Goal: Task Accomplishment & Management: Complete application form

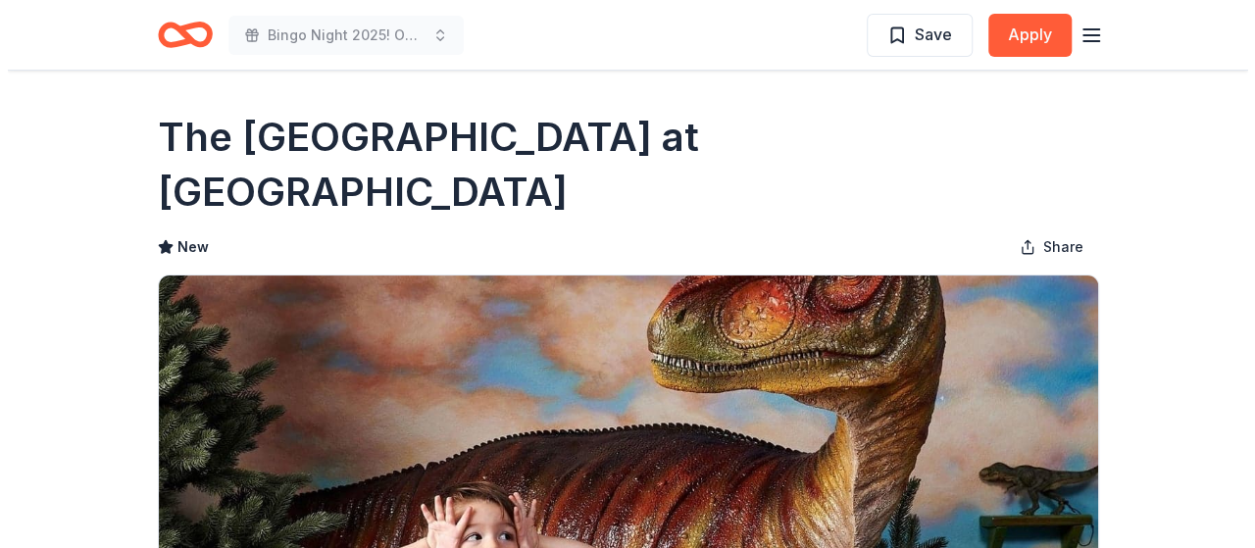
scroll to position [294, 0]
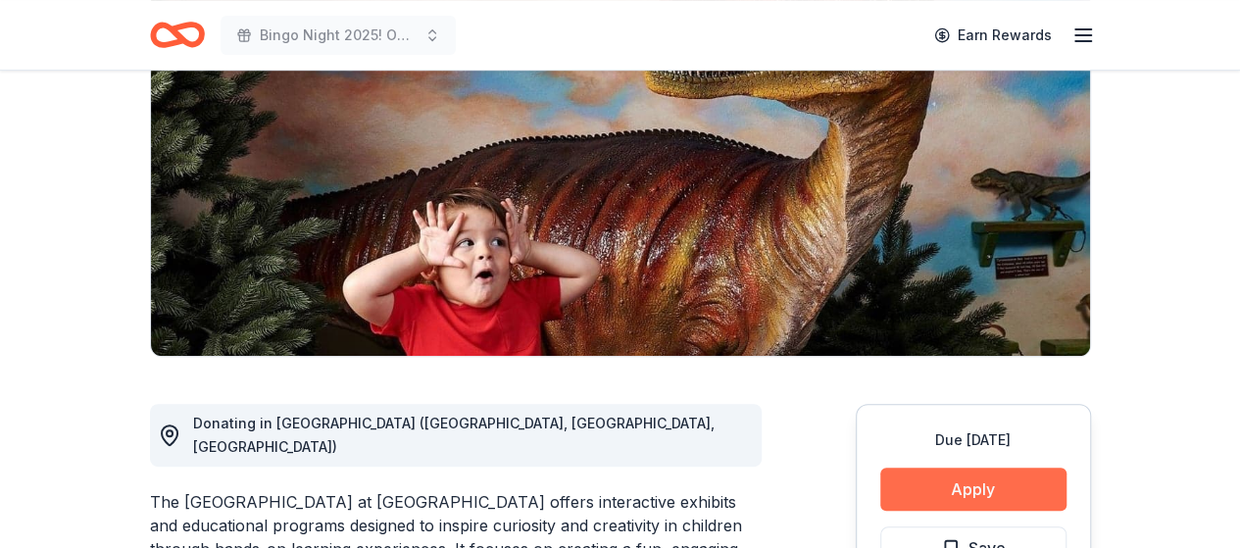
click at [994, 468] on button "Apply" at bounding box center [973, 489] width 186 height 43
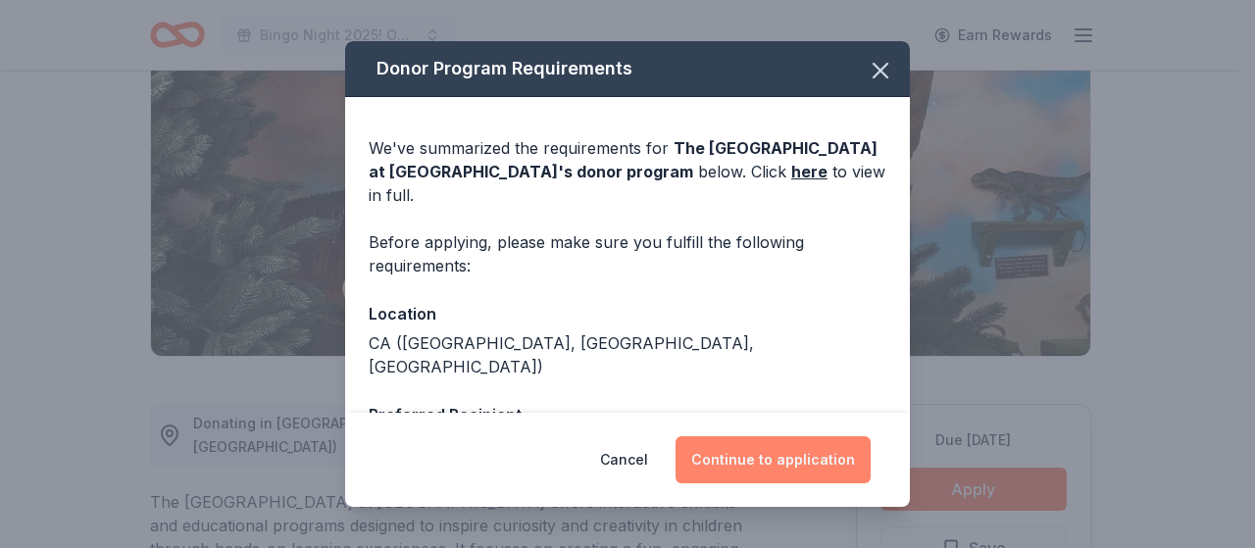
click at [790, 453] on button "Continue to application" at bounding box center [773, 459] width 195 height 47
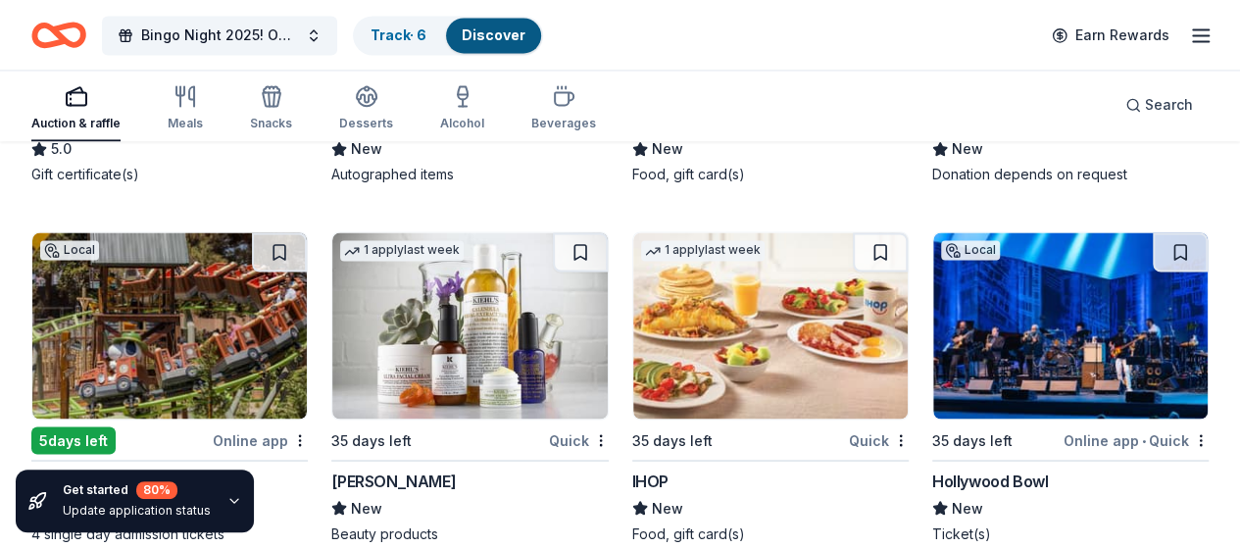
scroll to position [16370, 0]
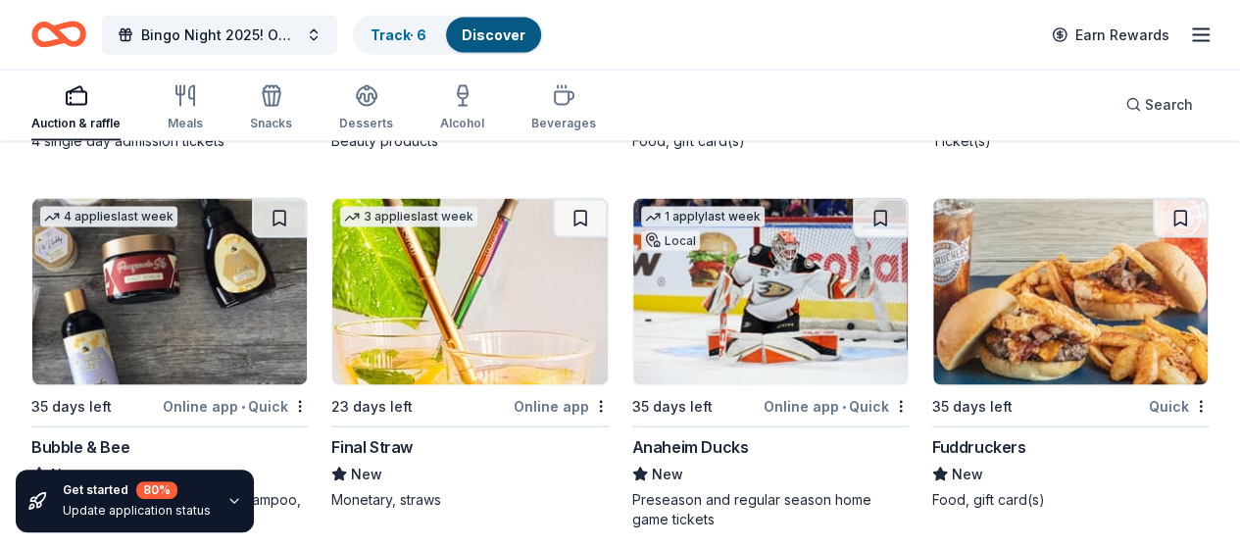
scroll to position [16665, 0]
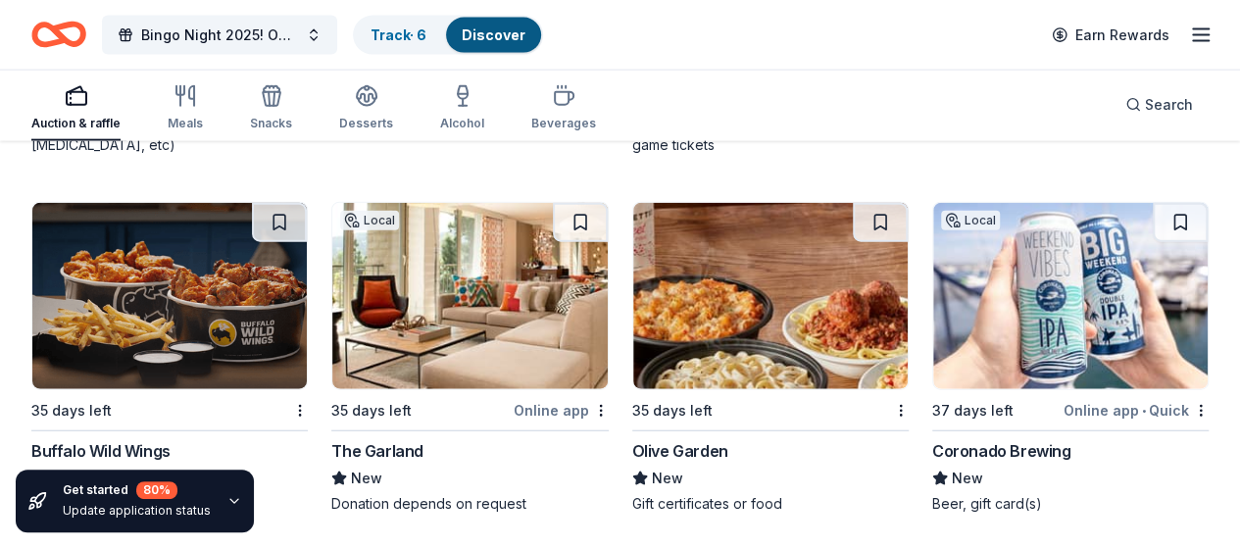
scroll to position [17155, 0]
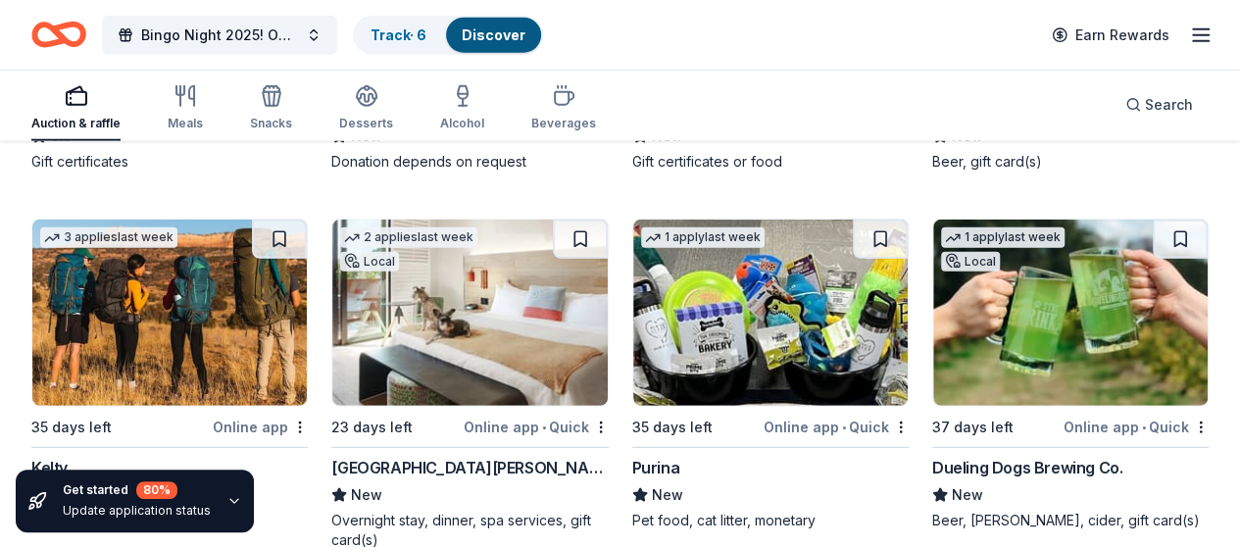
scroll to position [17449, 0]
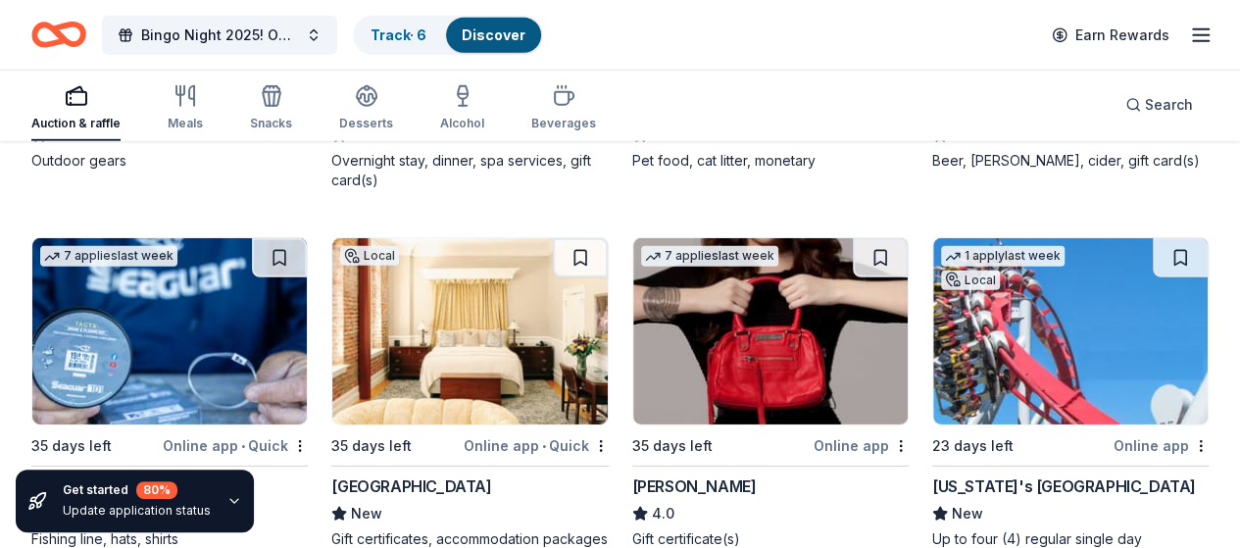
scroll to position [17841, 0]
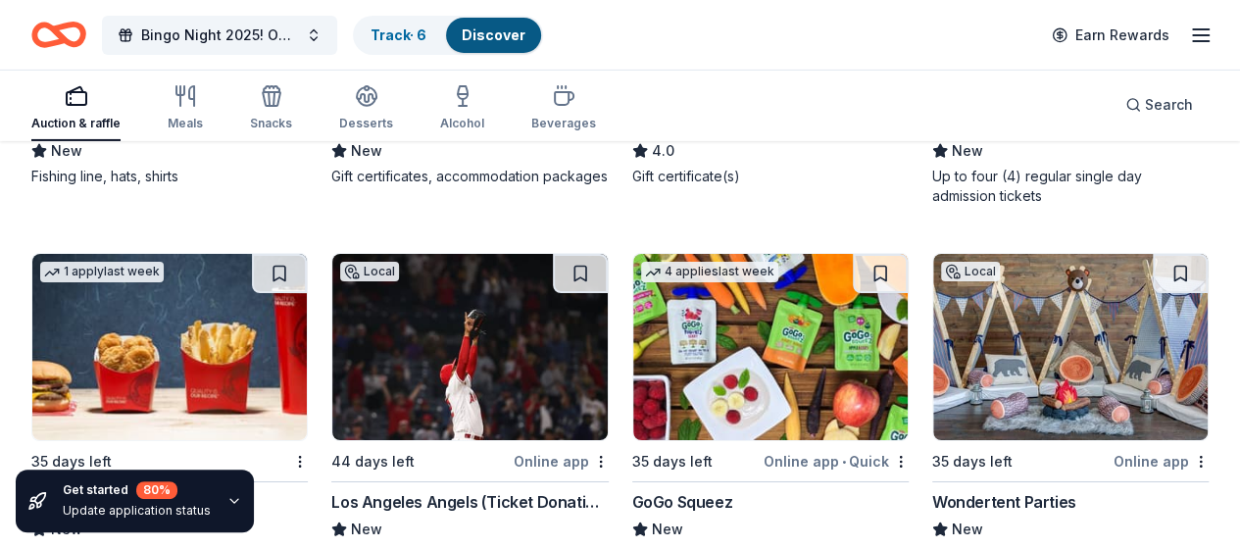
scroll to position [18233, 0]
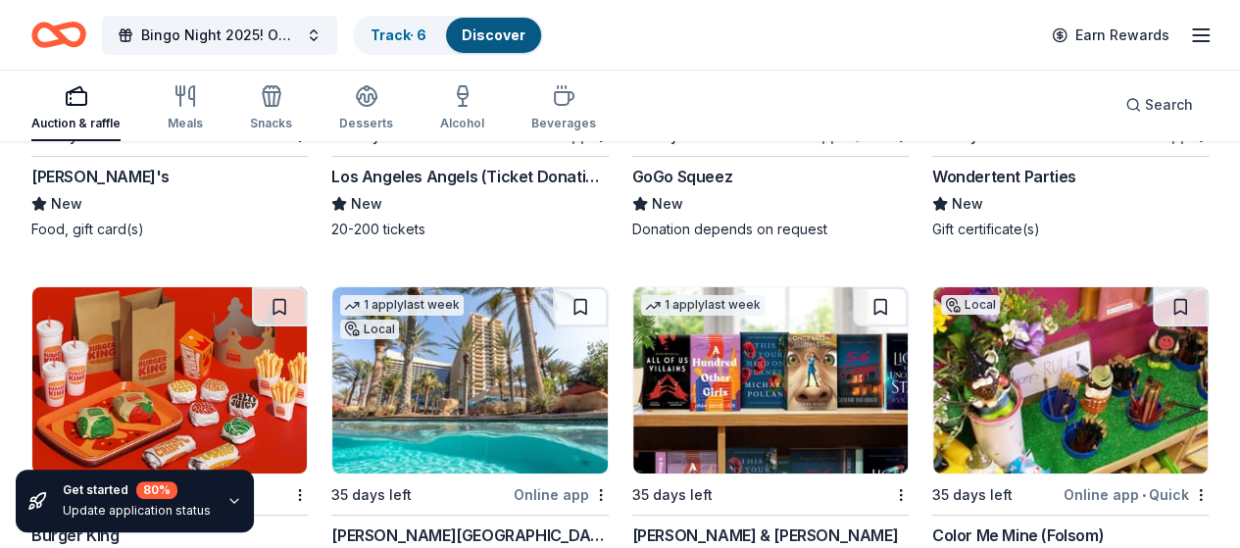
scroll to position [18626, 0]
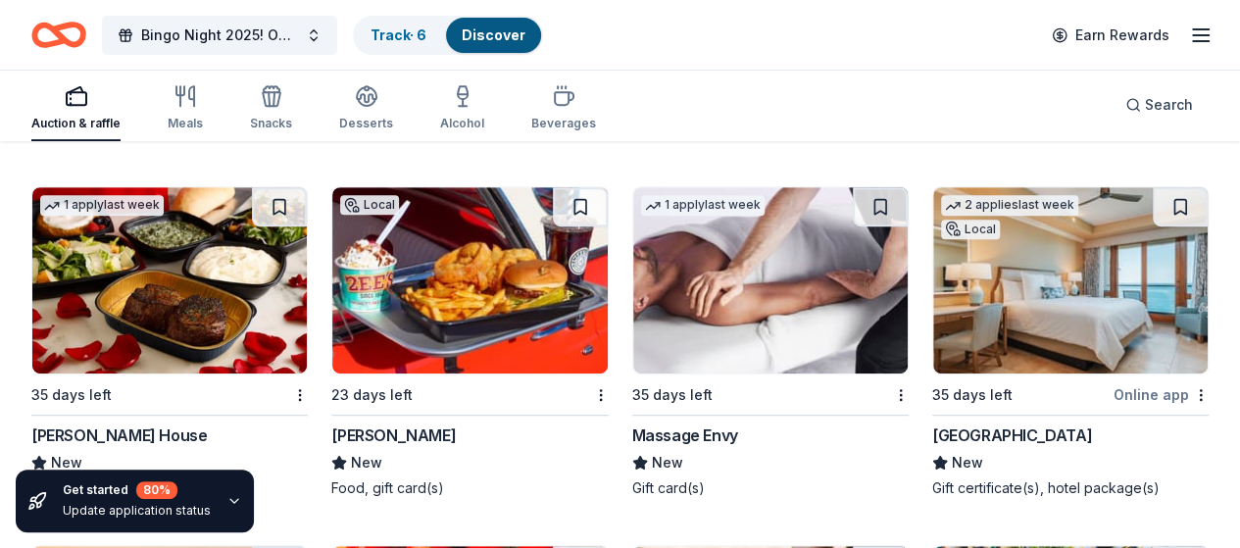
scroll to position [19018, 0]
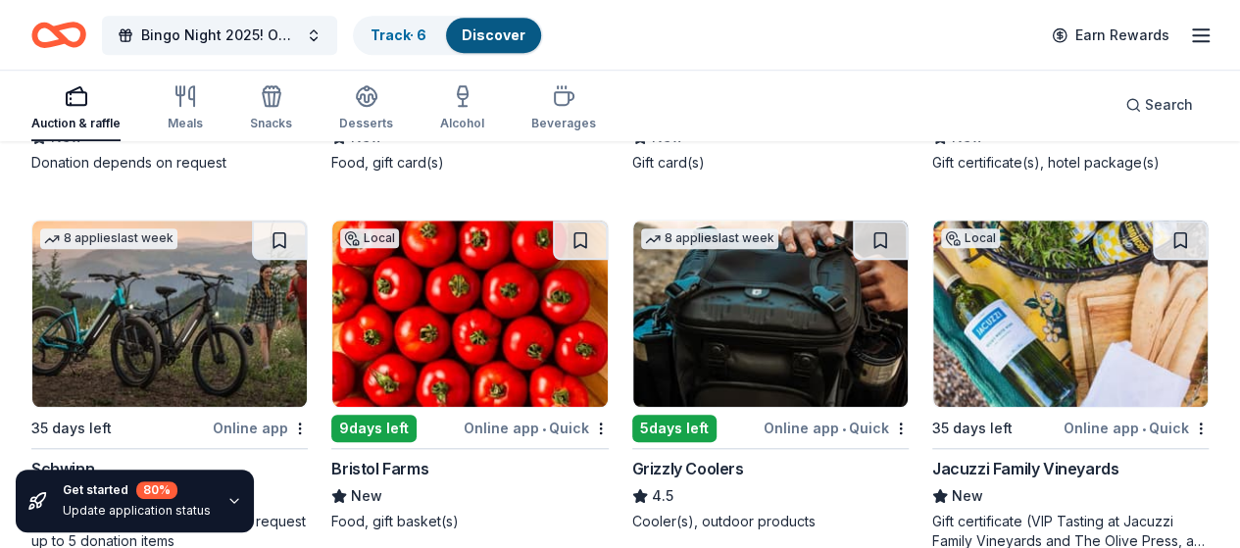
scroll to position [19410, 0]
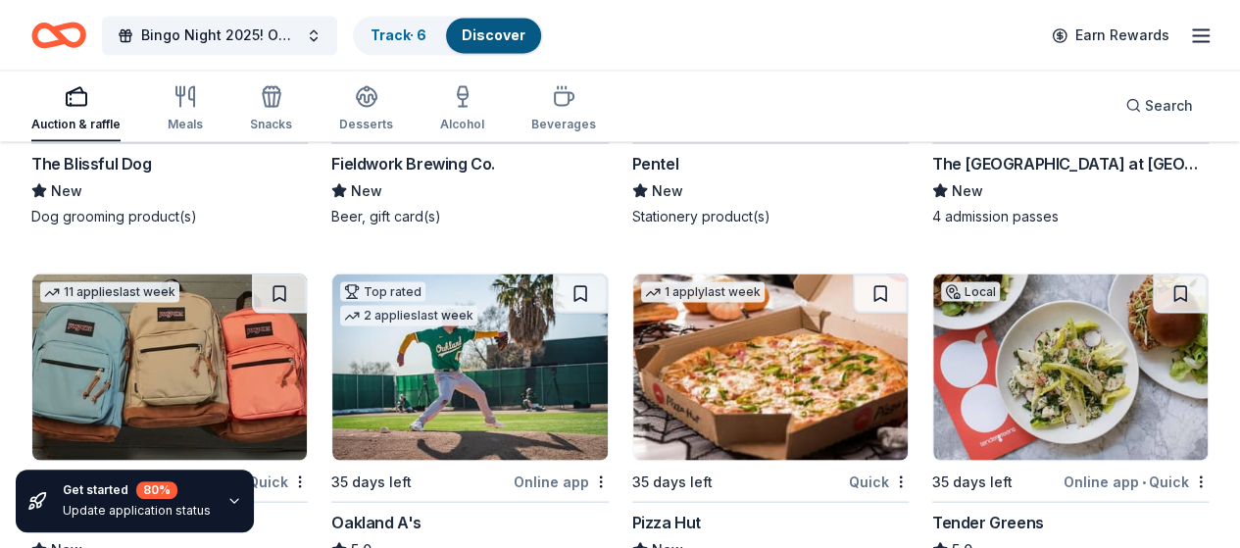
scroll to position [20489, 0]
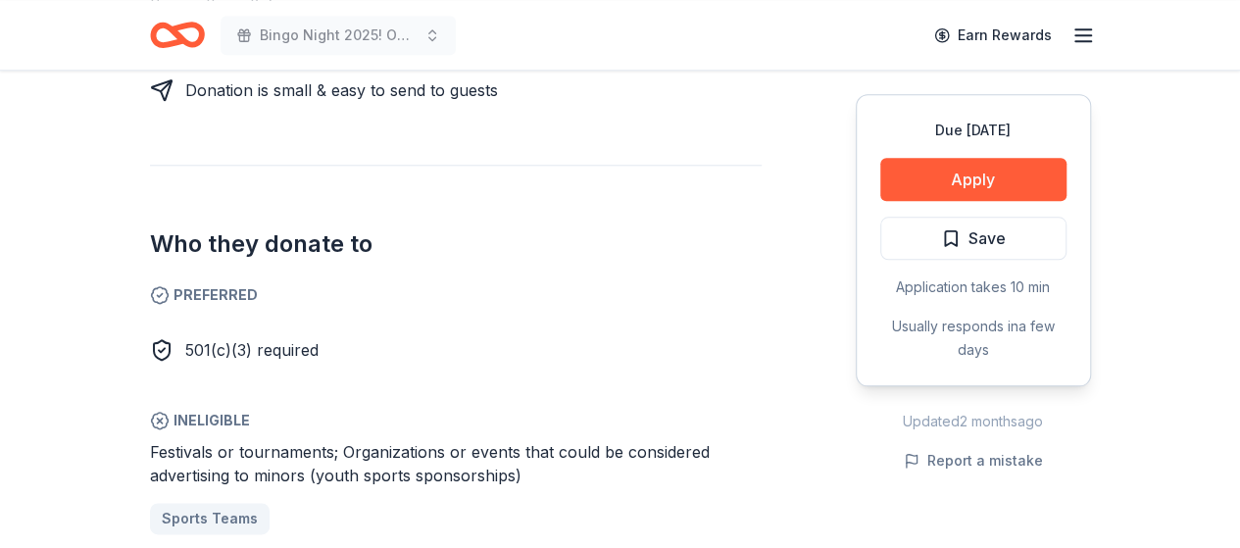
scroll to position [1079, 0]
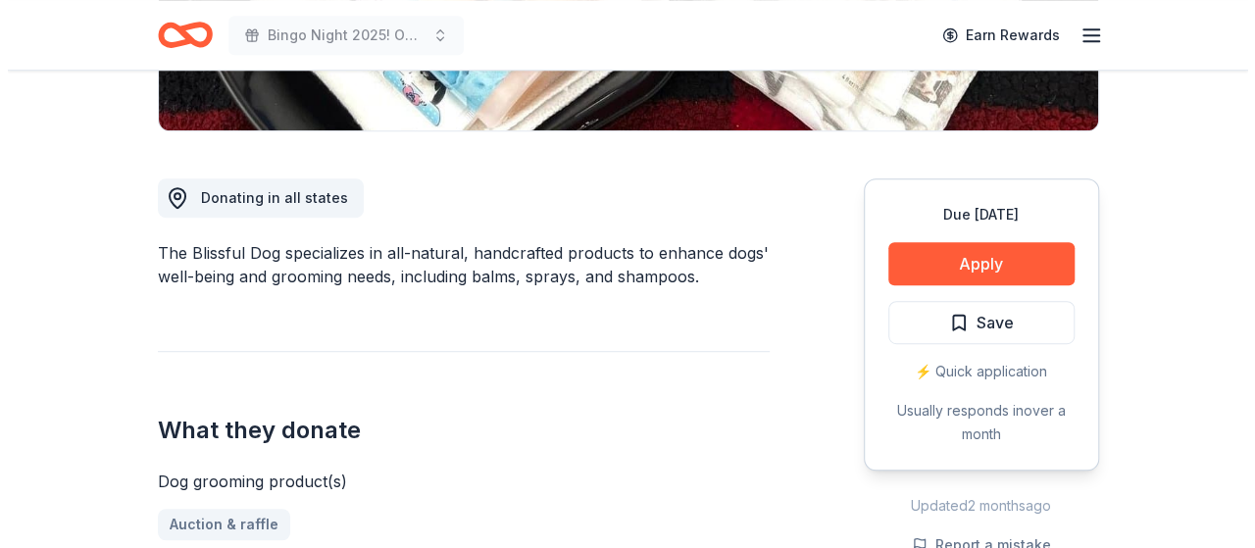
scroll to position [588, 0]
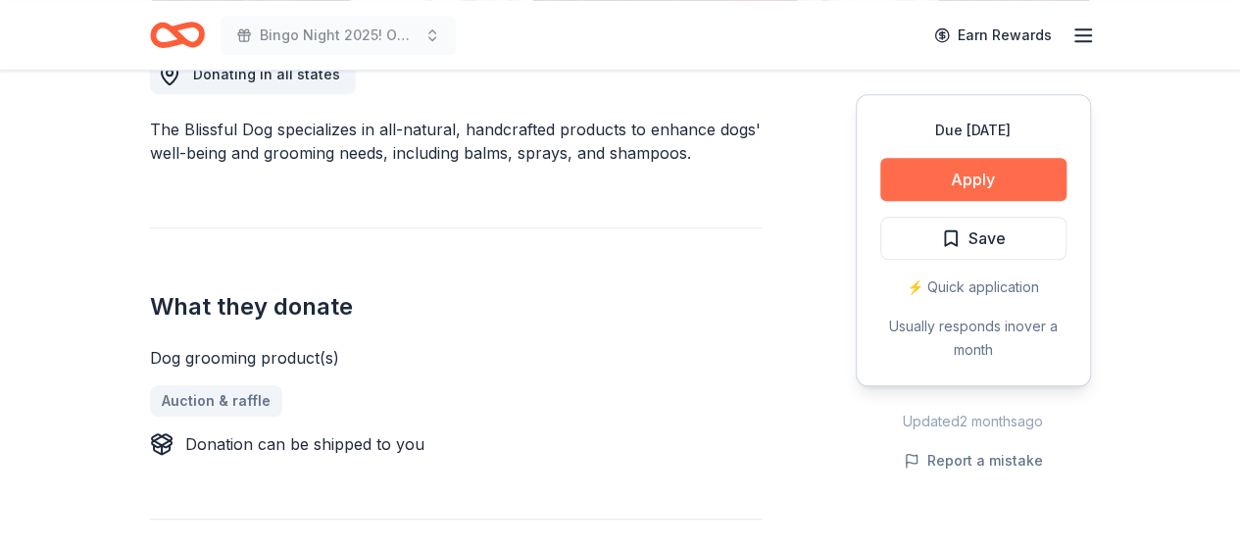
click at [959, 175] on button "Apply" at bounding box center [973, 179] width 186 height 43
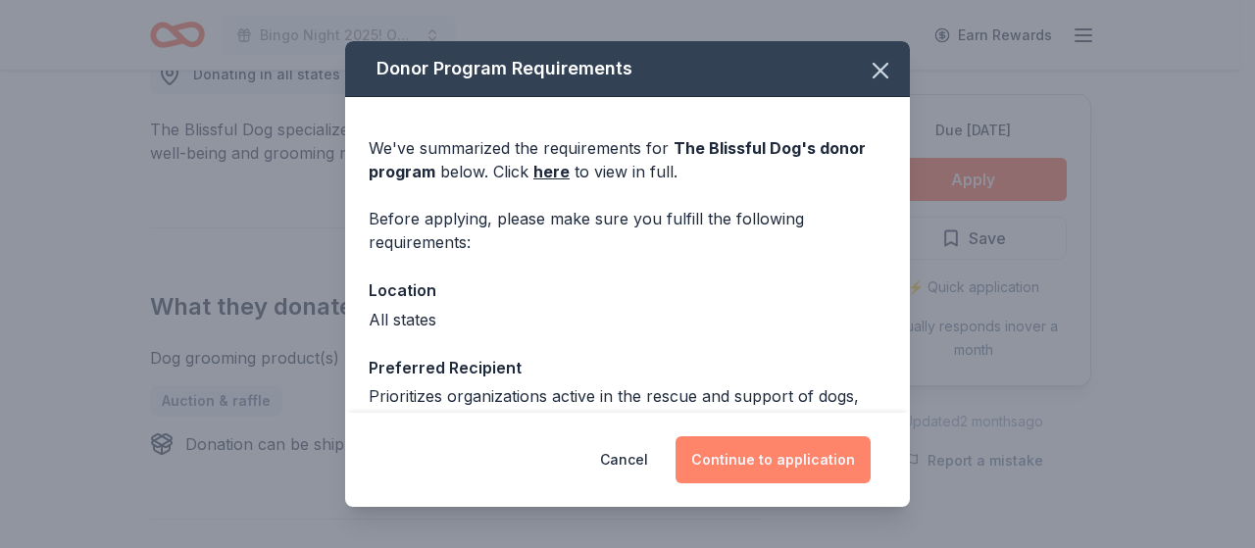
click at [758, 459] on button "Continue to application" at bounding box center [773, 459] width 195 height 47
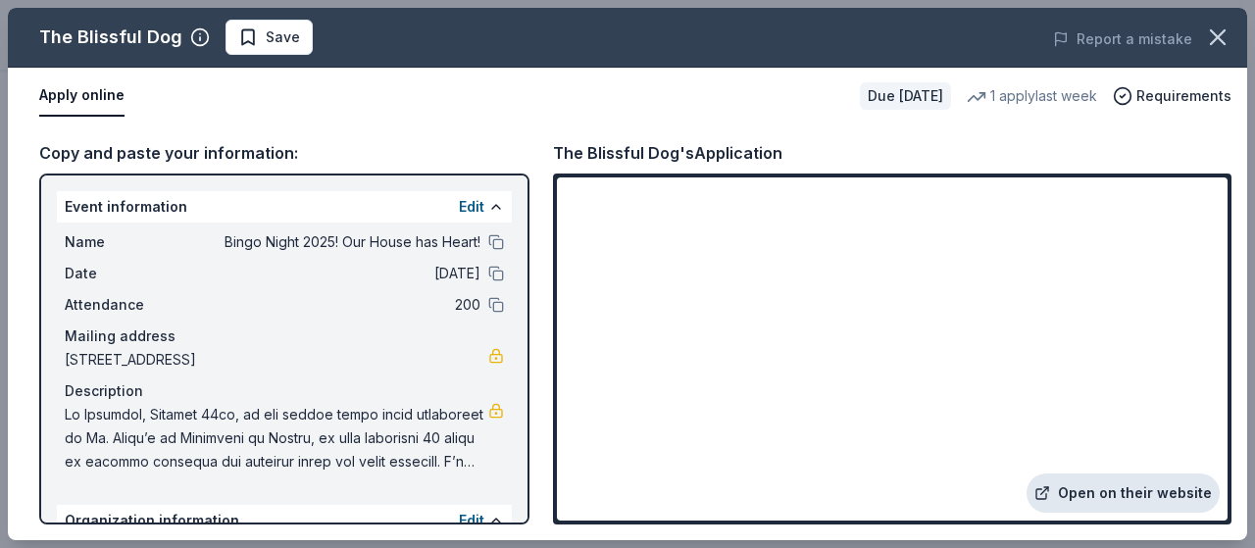
click at [1107, 483] on link "Open on their website" at bounding box center [1123, 493] width 193 height 39
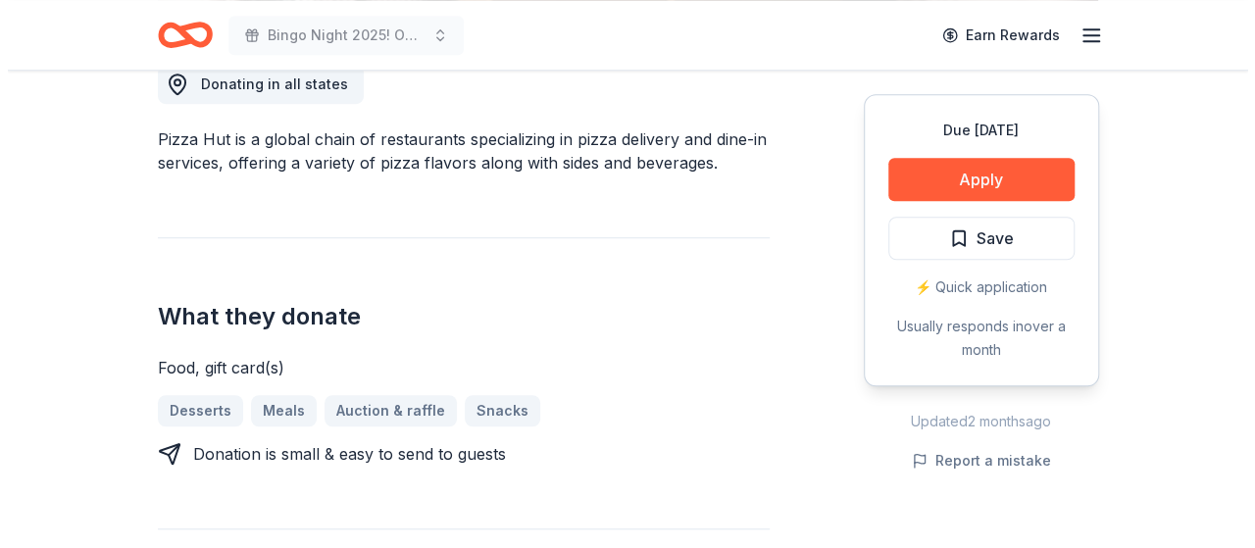
scroll to position [784, 0]
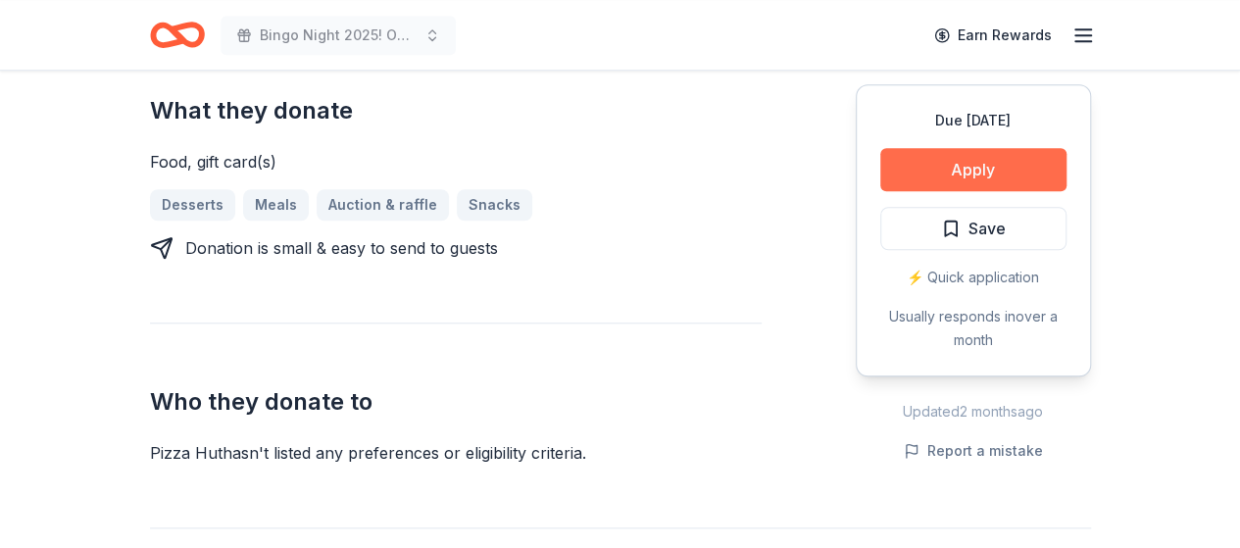
click at [982, 164] on button "Apply" at bounding box center [973, 169] width 186 height 43
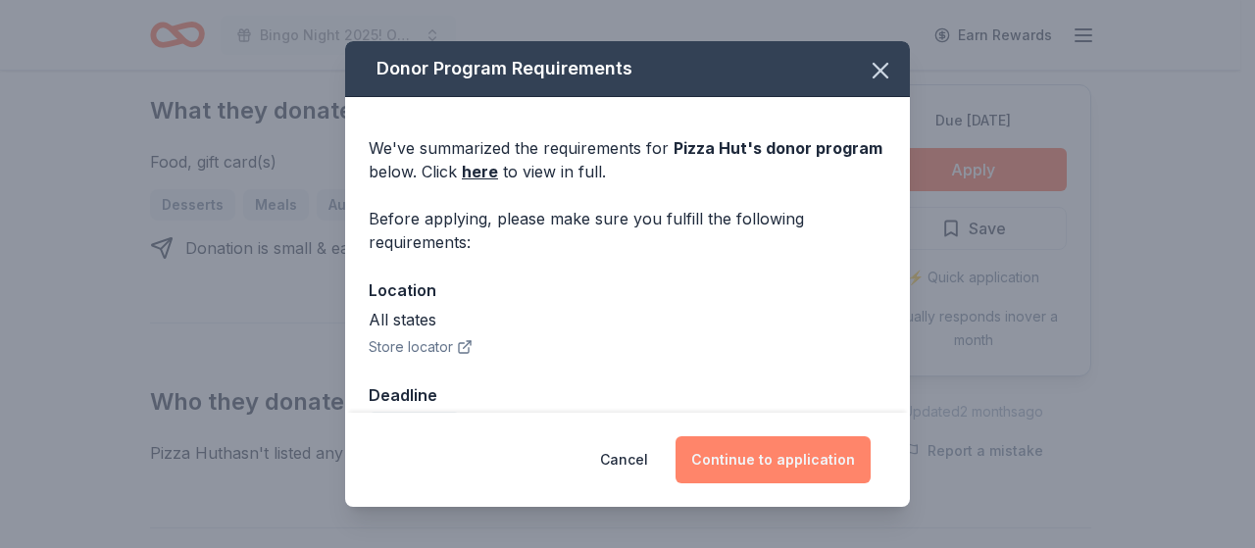
click at [804, 454] on button "Continue to application" at bounding box center [773, 459] width 195 height 47
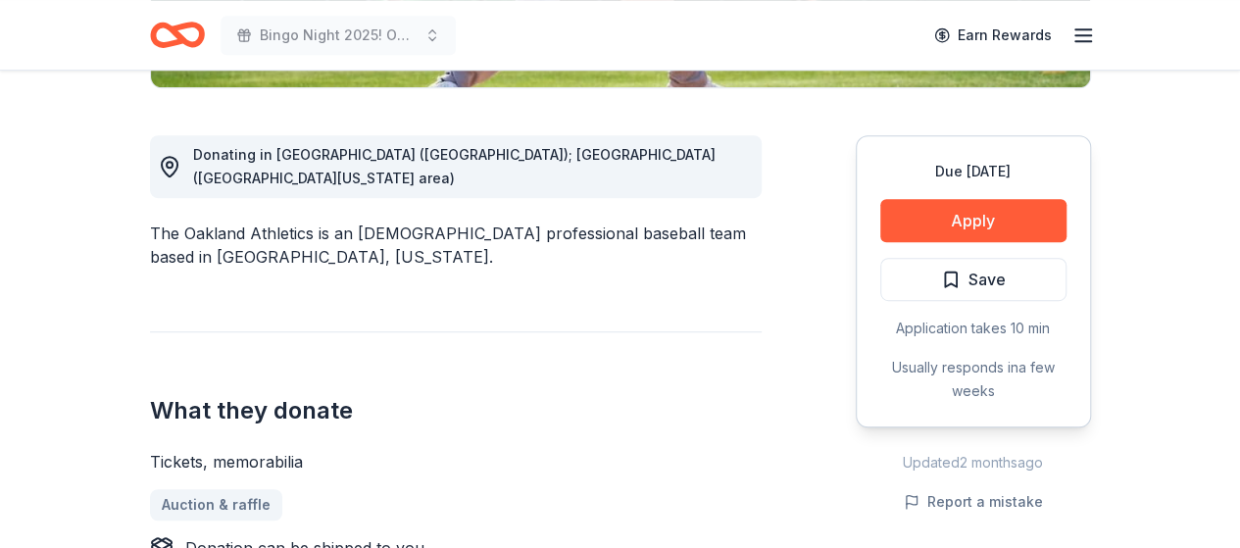
scroll to position [686, 0]
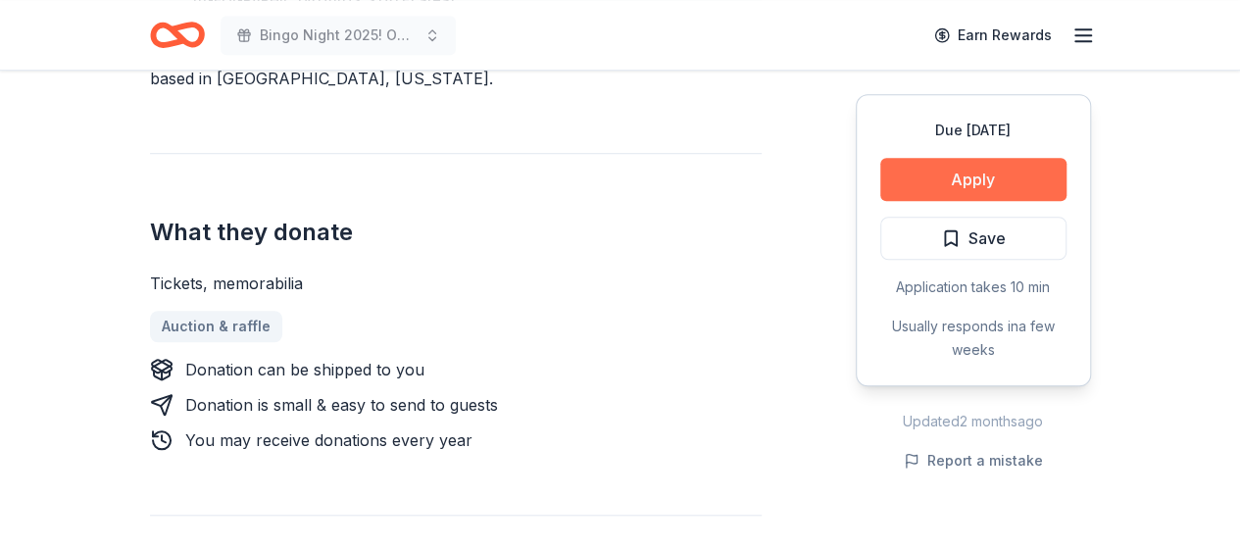
click at [983, 191] on button "Apply" at bounding box center [973, 179] width 186 height 43
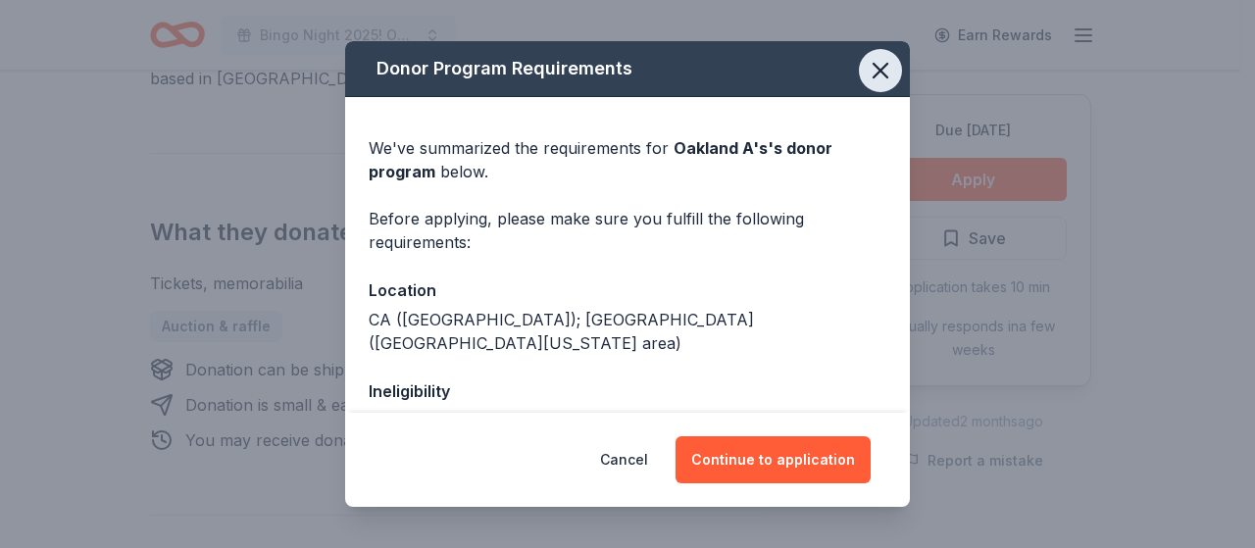
click at [869, 71] on icon "button" at bounding box center [880, 70] width 27 height 27
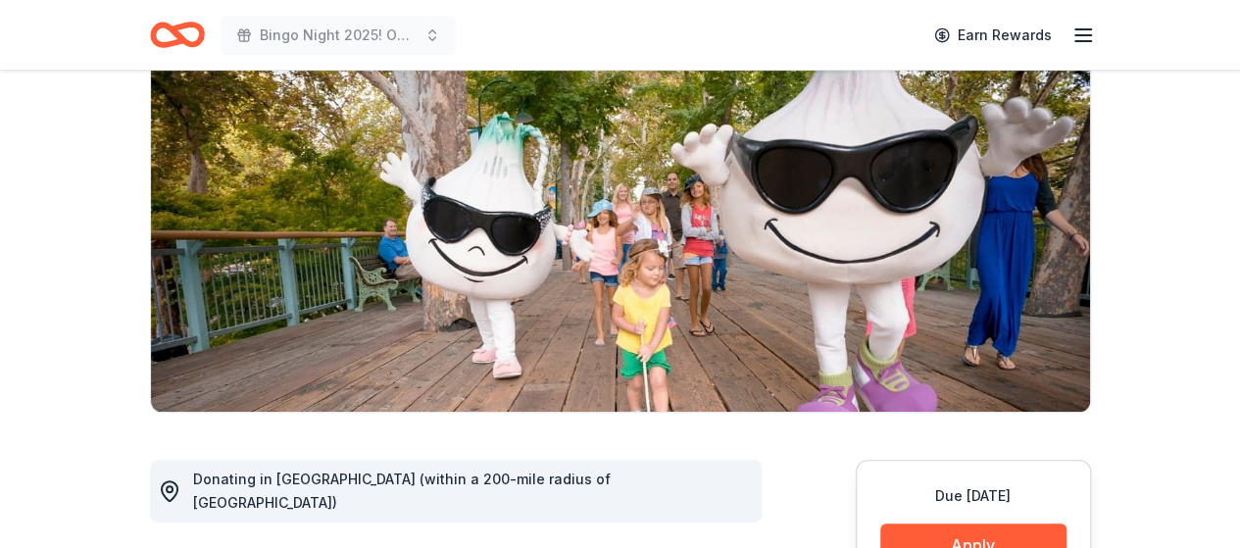
scroll to position [294, 0]
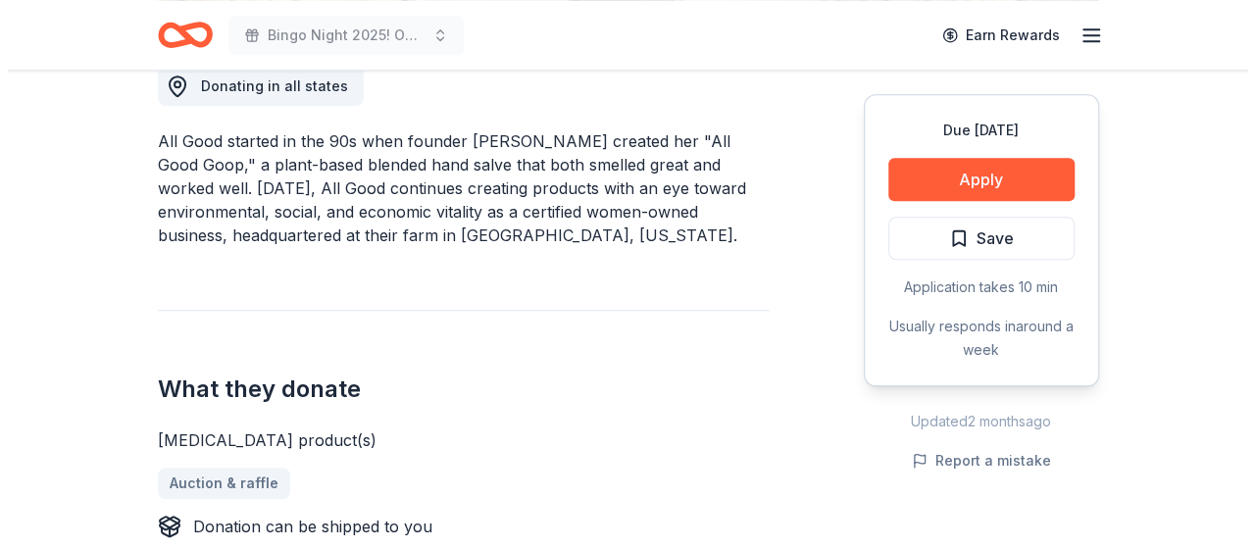
scroll to position [686, 0]
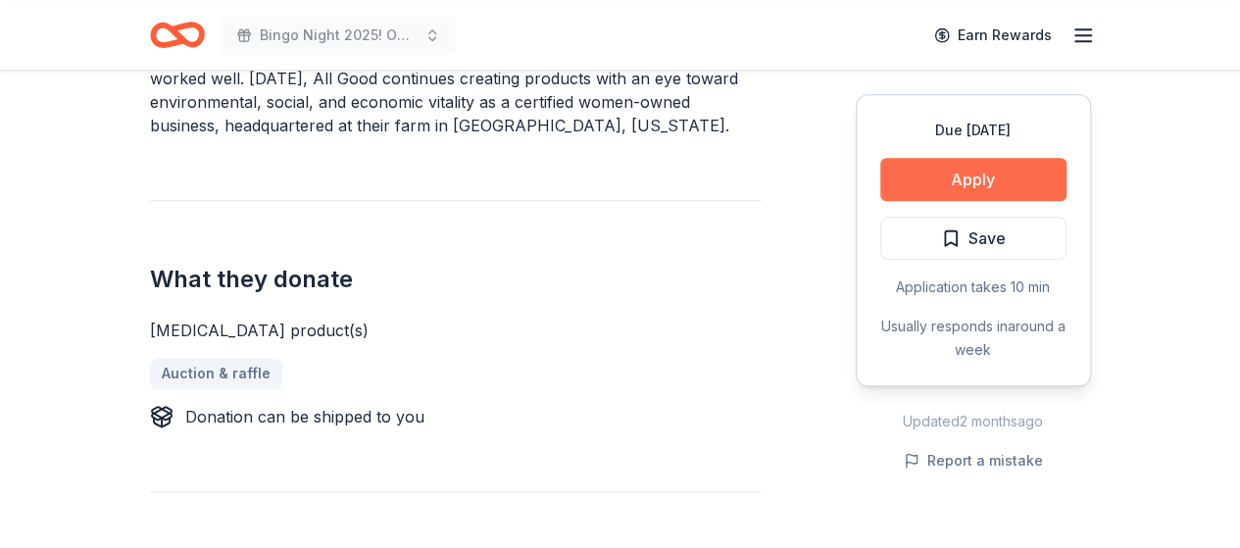
click at [959, 182] on button "Apply" at bounding box center [973, 179] width 186 height 43
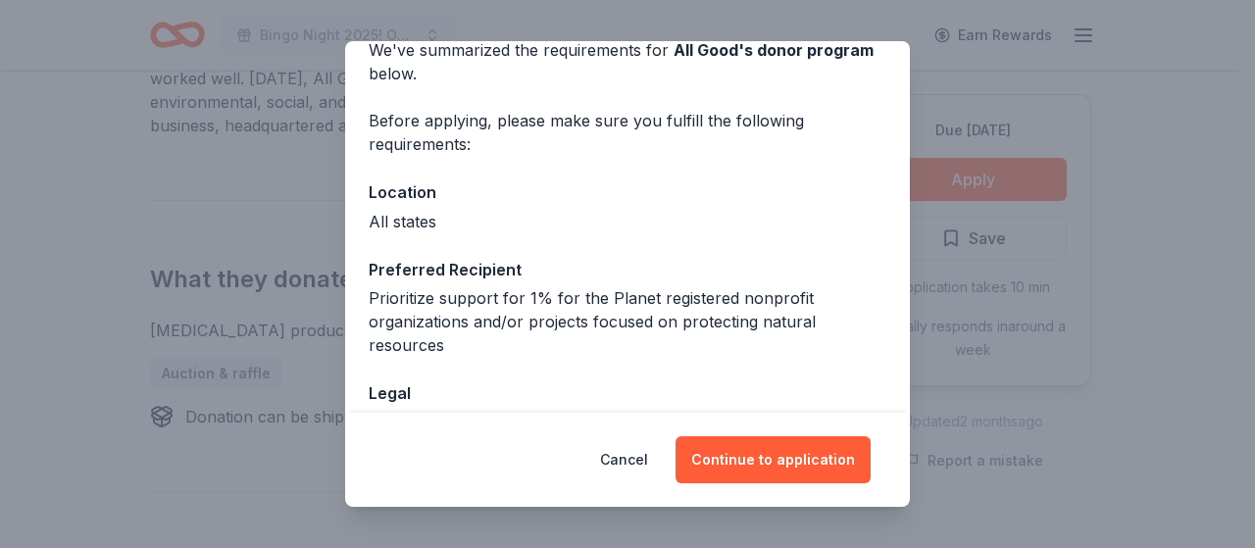
scroll to position [196, 0]
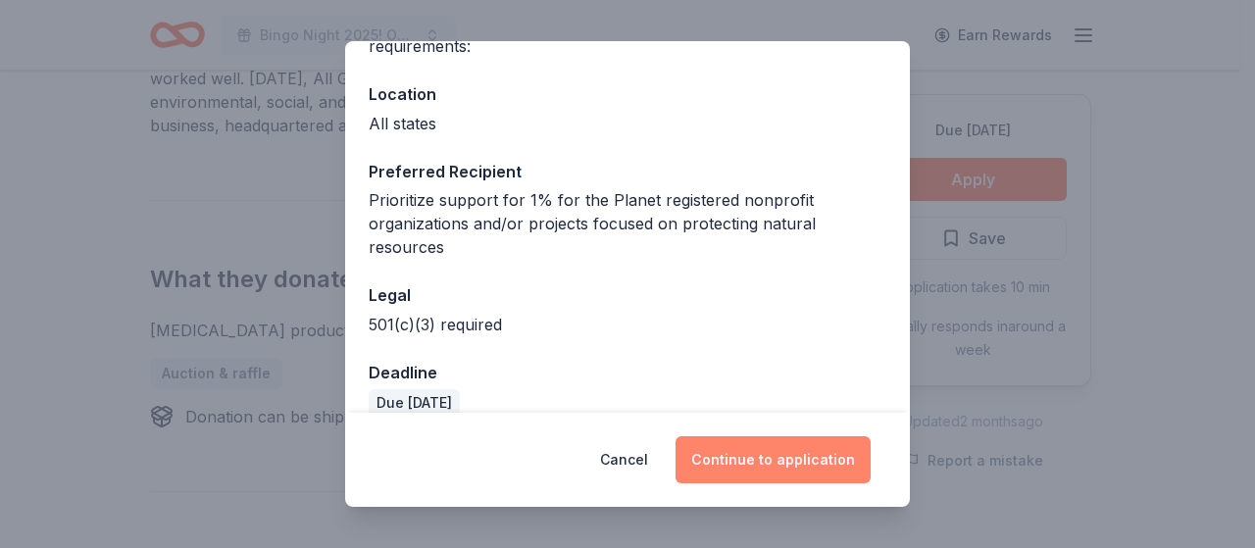
click at [757, 465] on button "Continue to application" at bounding box center [773, 459] width 195 height 47
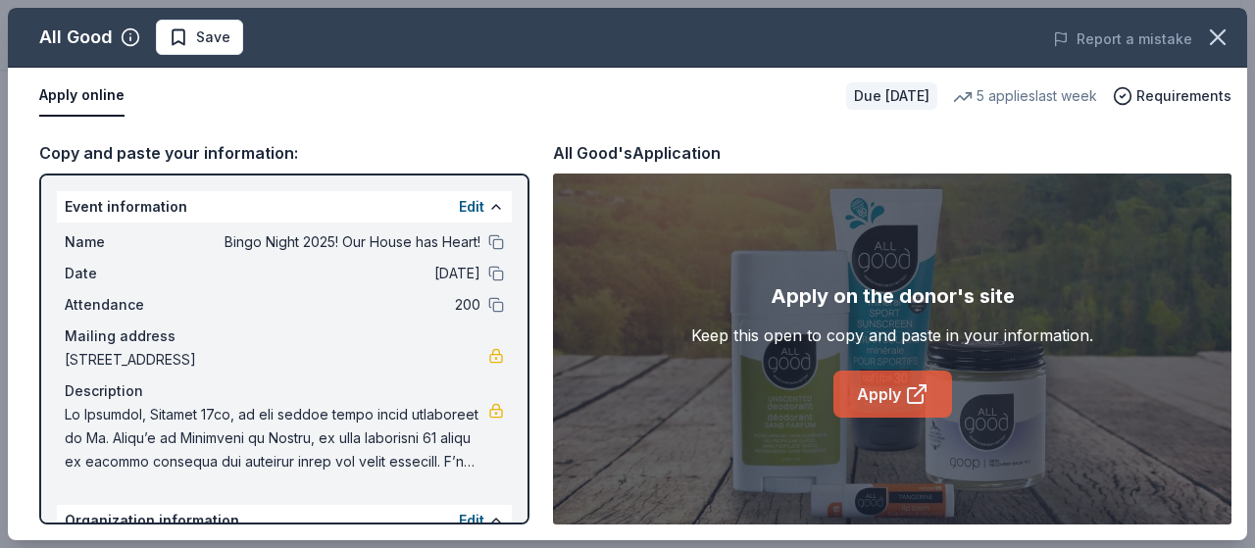
click at [894, 395] on link "Apply" at bounding box center [892, 394] width 119 height 47
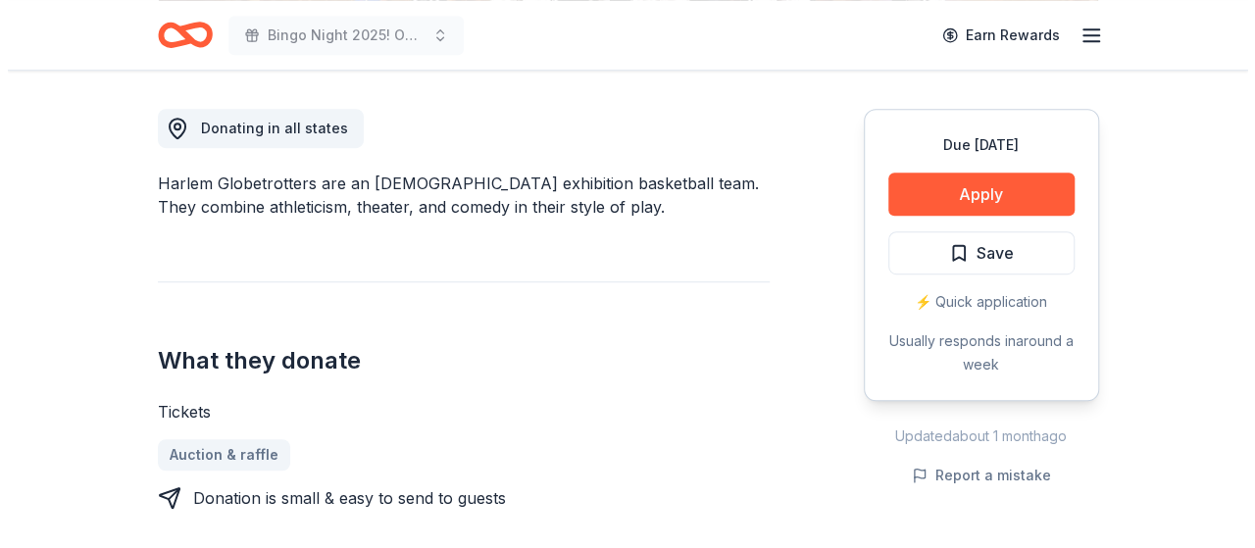
scroll to position [588, 0]
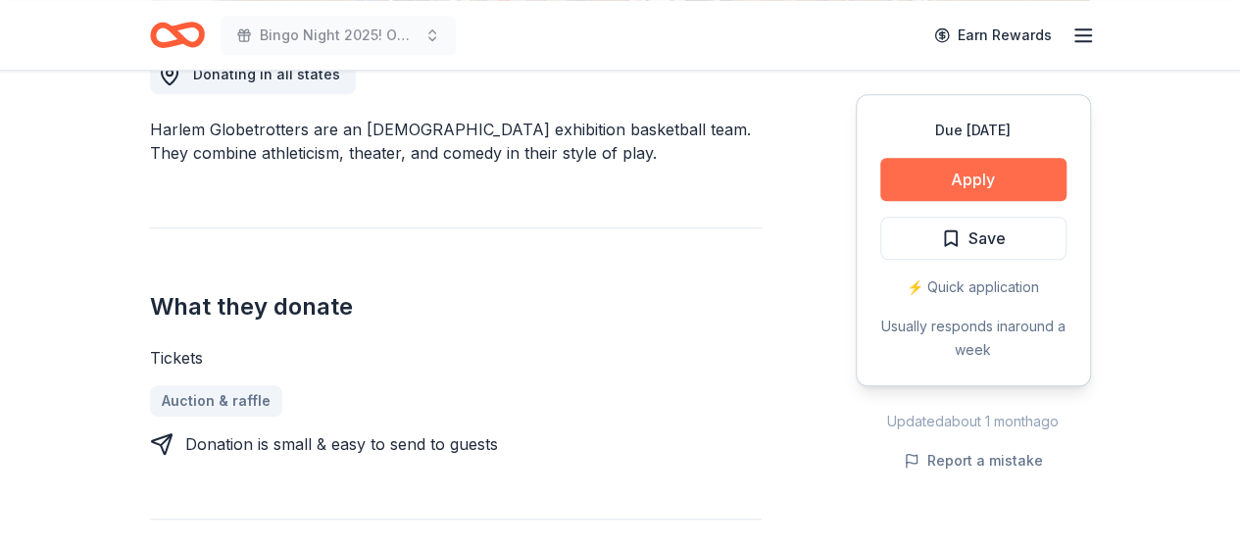
click at [996, 185] on button "Apply" at bounding box center [973, 179] width 186 height 43
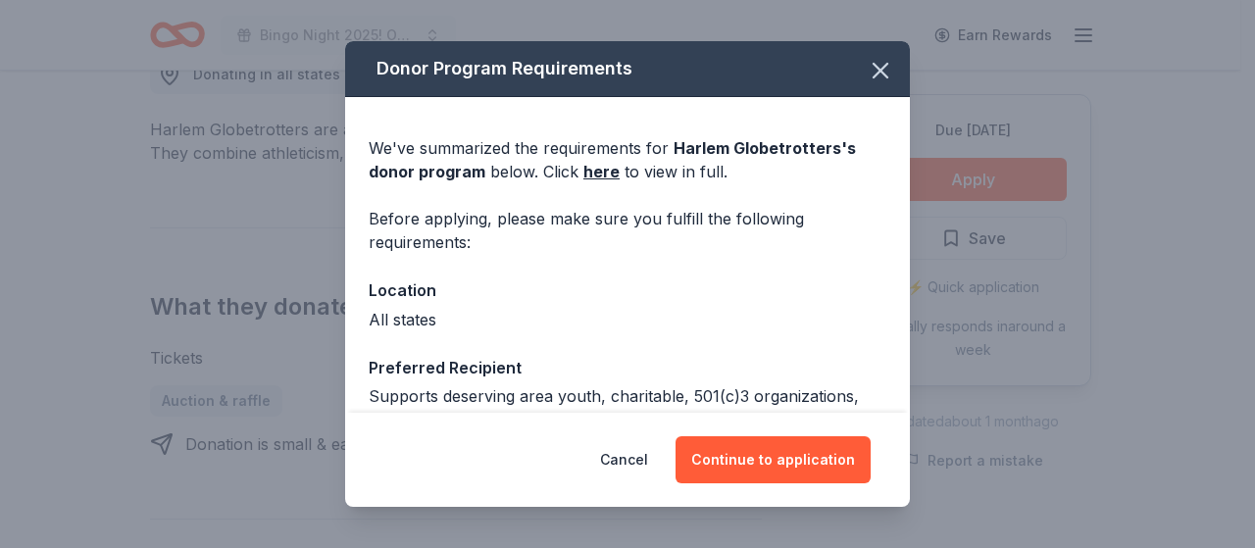
click at [759, 427] on div "Cancel Continue to application" at bounding box center [627, 460] width 565 height 94
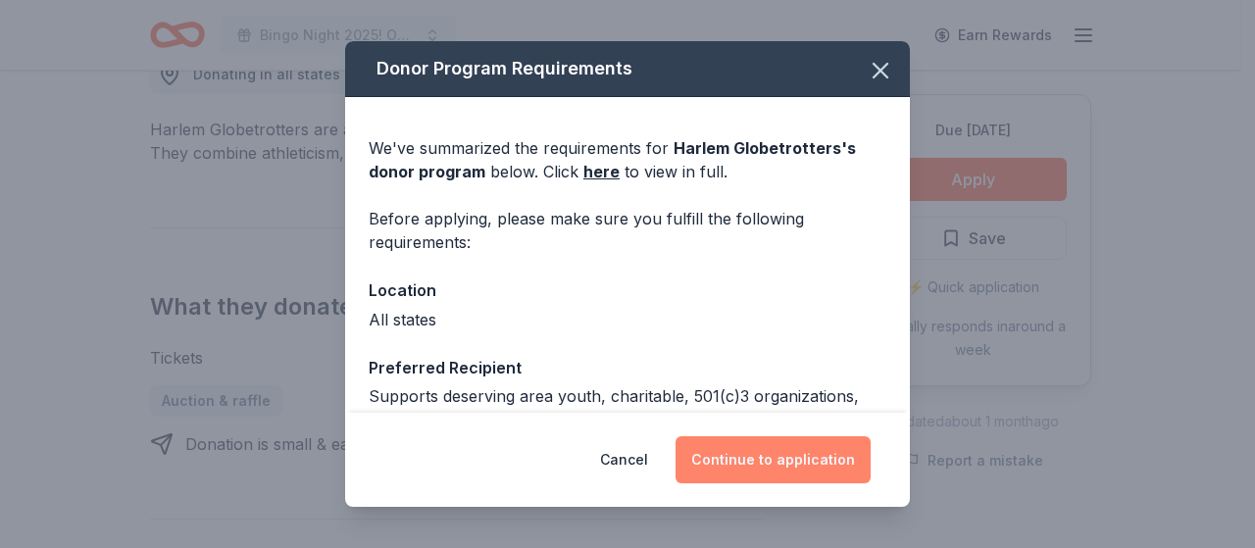
click at [774, 453] on button "Continue to application" at bounding box center [773, 459] width 195 height 47
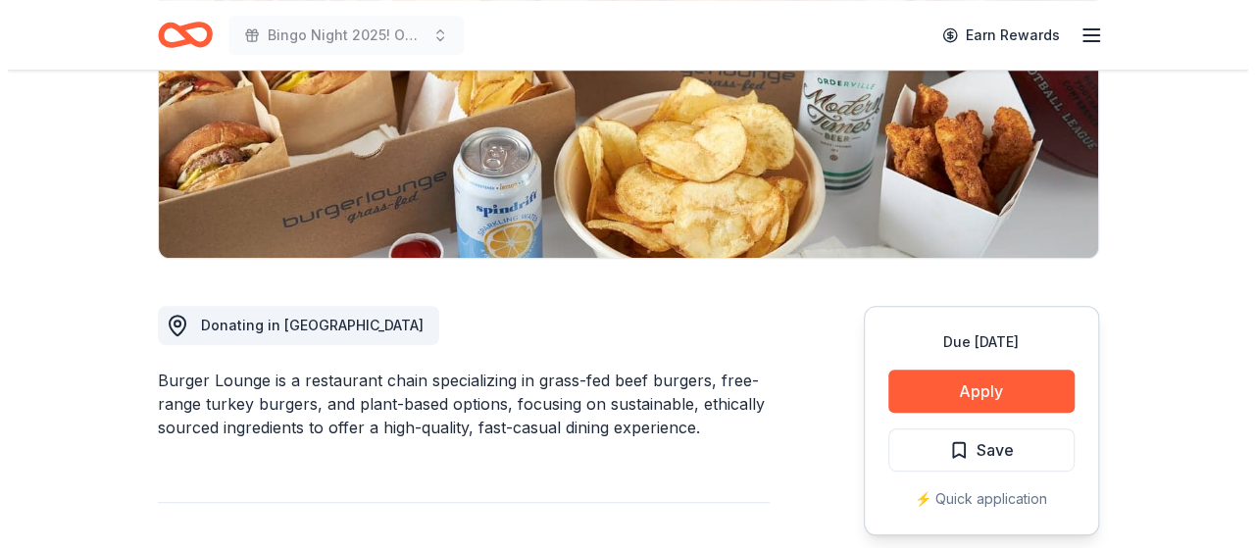
scroll to position [490, 0]
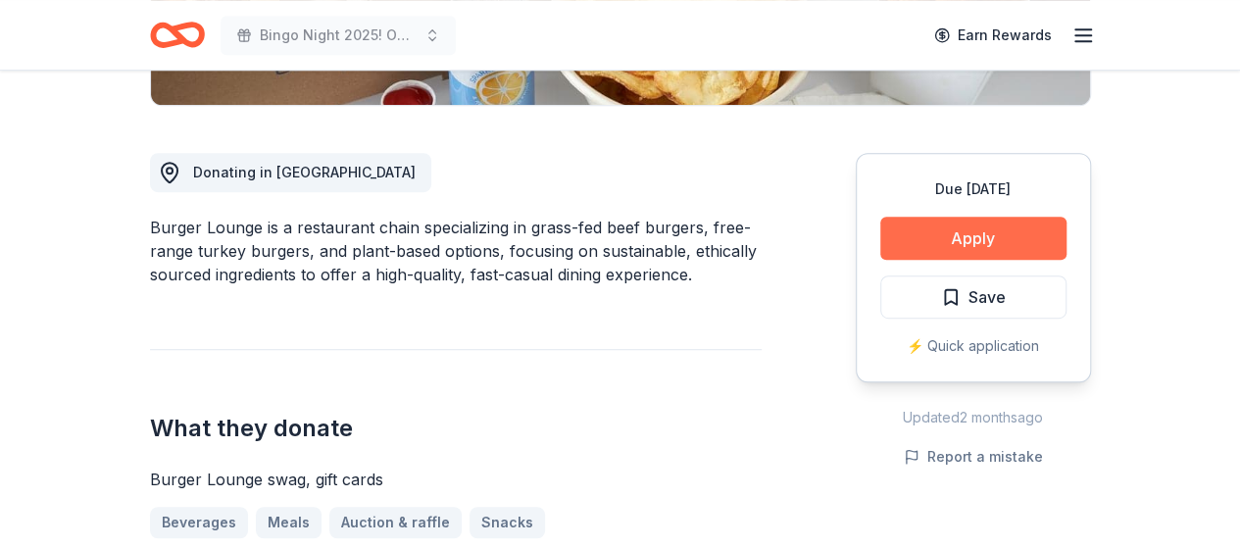
click at [941, 238] on button "Apply" at bounding box center [973, 238] width 186 height 43
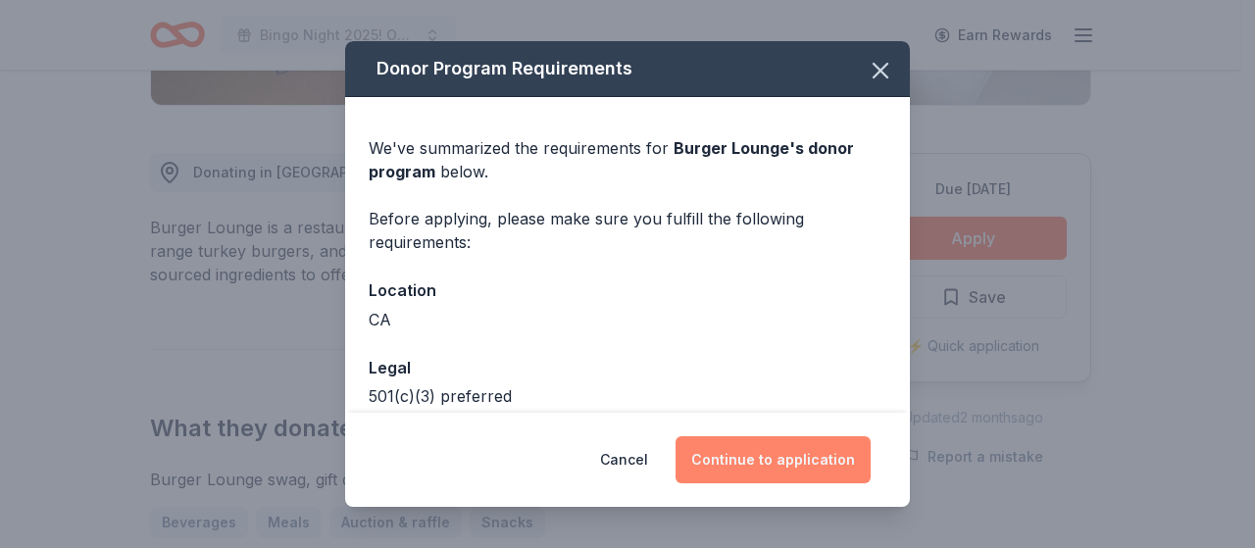
click at [782, 467] on button "Continue to application" at bounding box center [773, 459] width 195 height 47
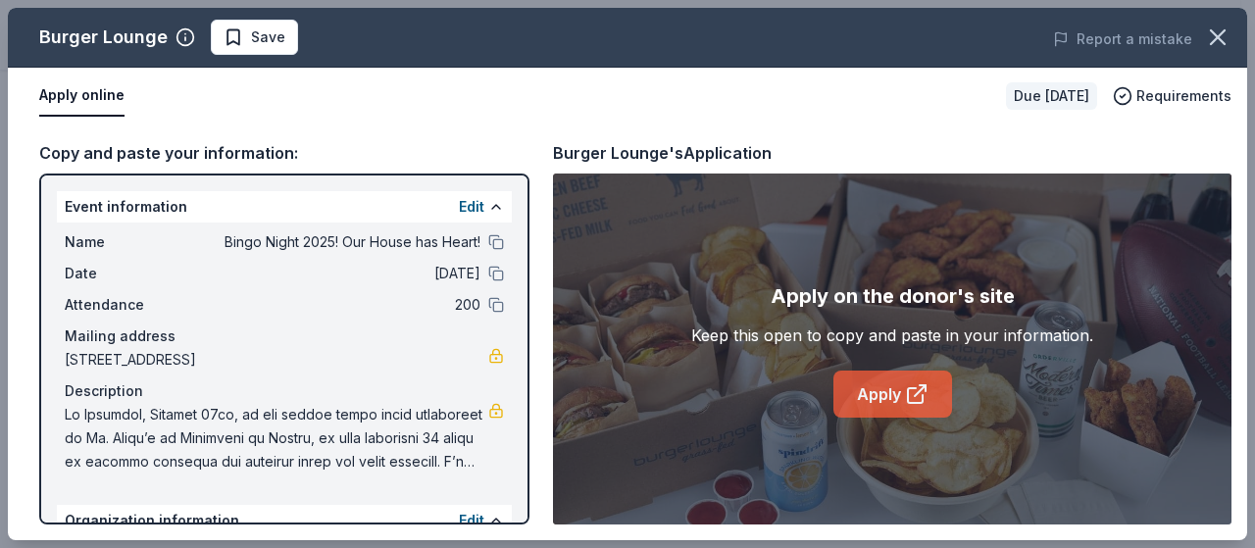
click at [894, 397] on link "Apply" at bounding box center [892, 394] width 119 height 47
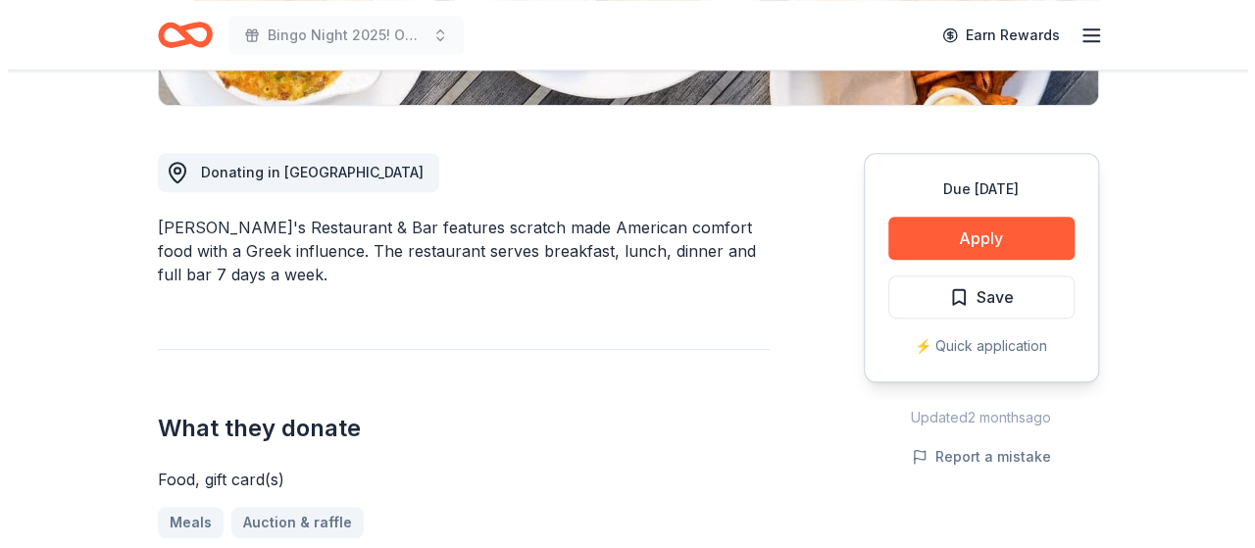
scroll to position [588, 0]
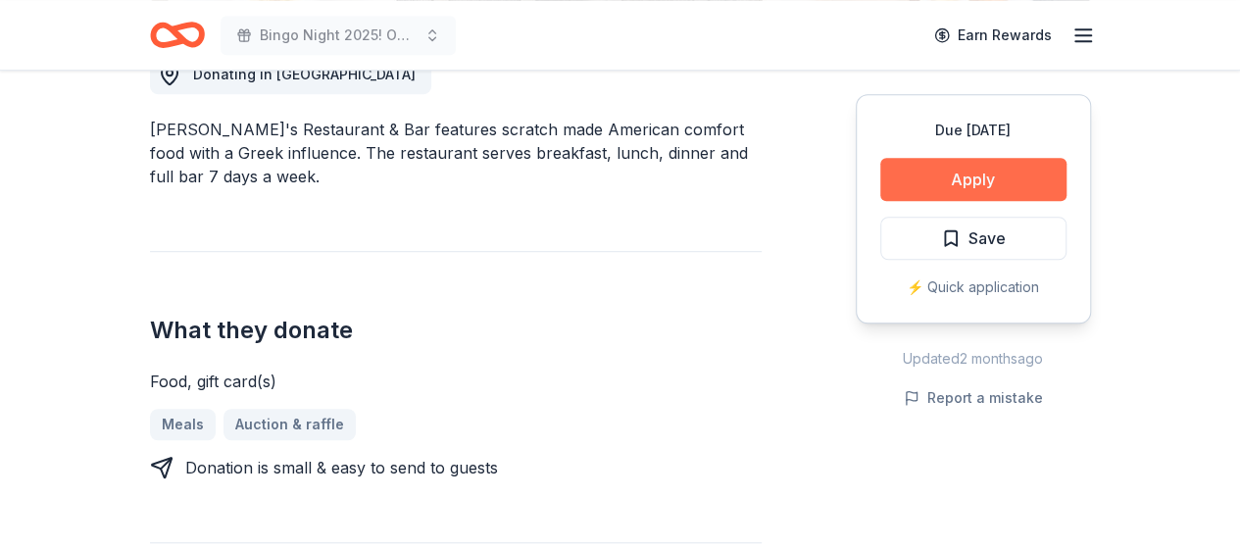
click at [986, 186] on button "Apply" at bounding box center [973, 179] width 186 height 43
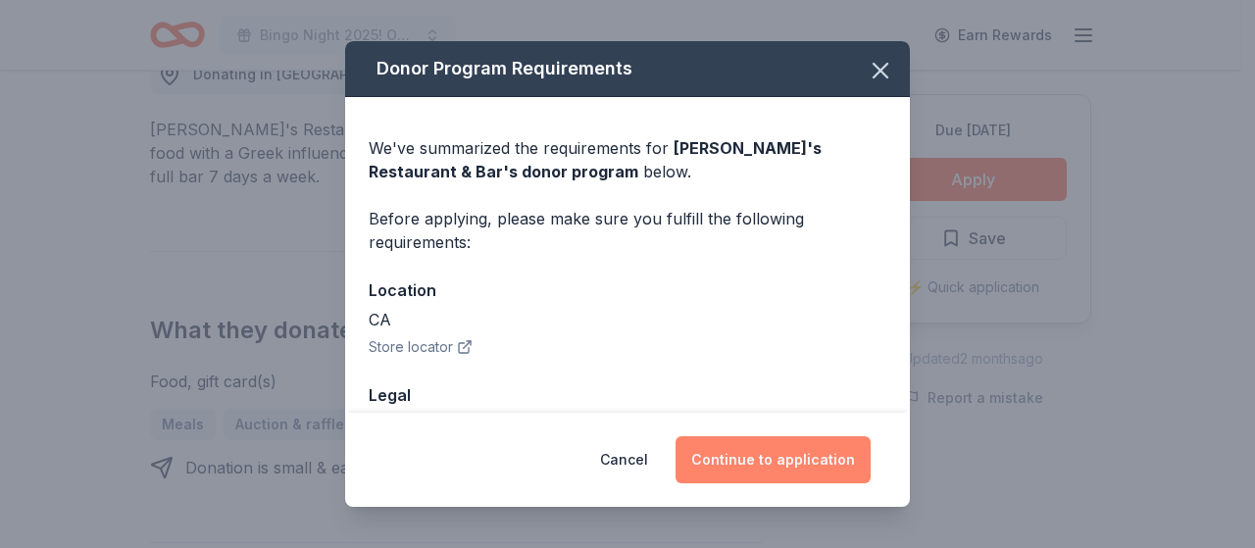
click at [752, 464] on button "Continue to application" at bounding box center [773, 459] width 195 height 47
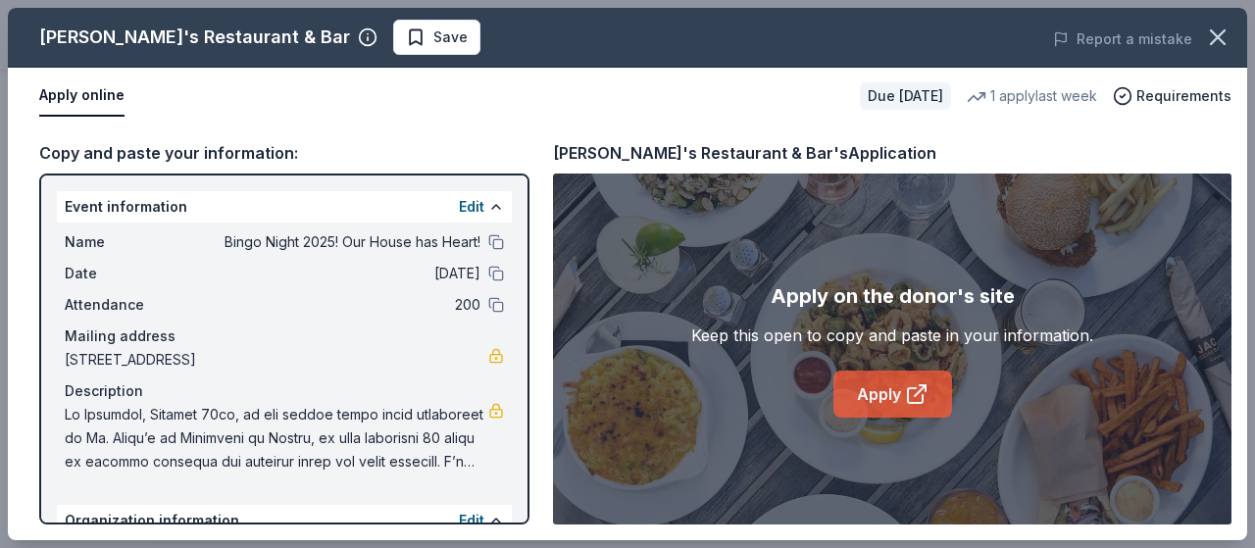
click at [897, 387] on link "Apply" at bounding box center [892, 394] width 119 height 47
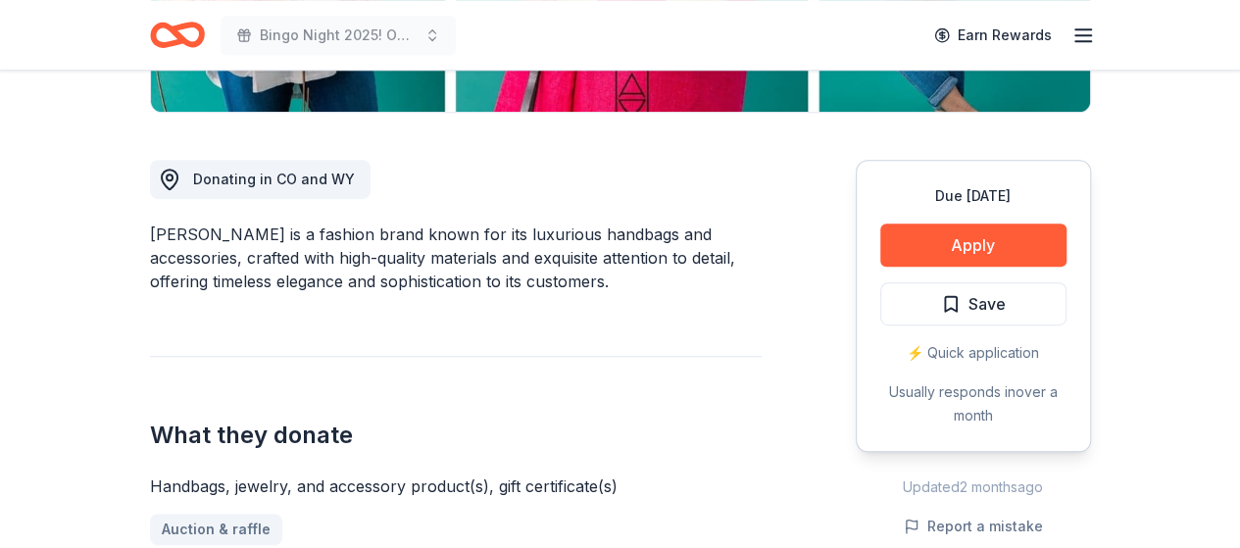
scroll to position [490, 0]
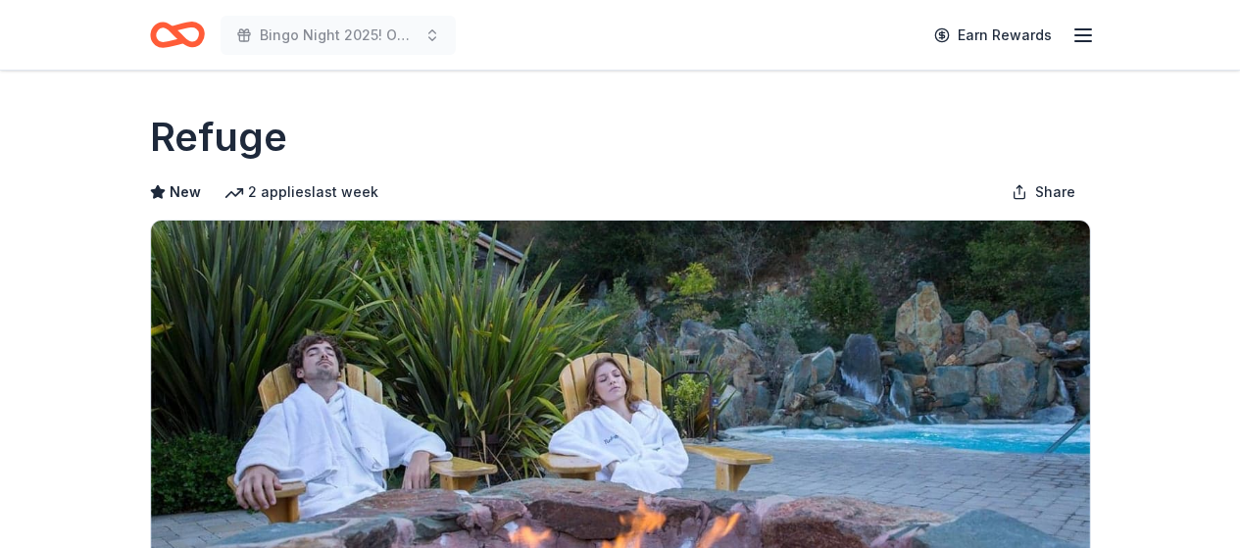
scroll to position [294, 0]
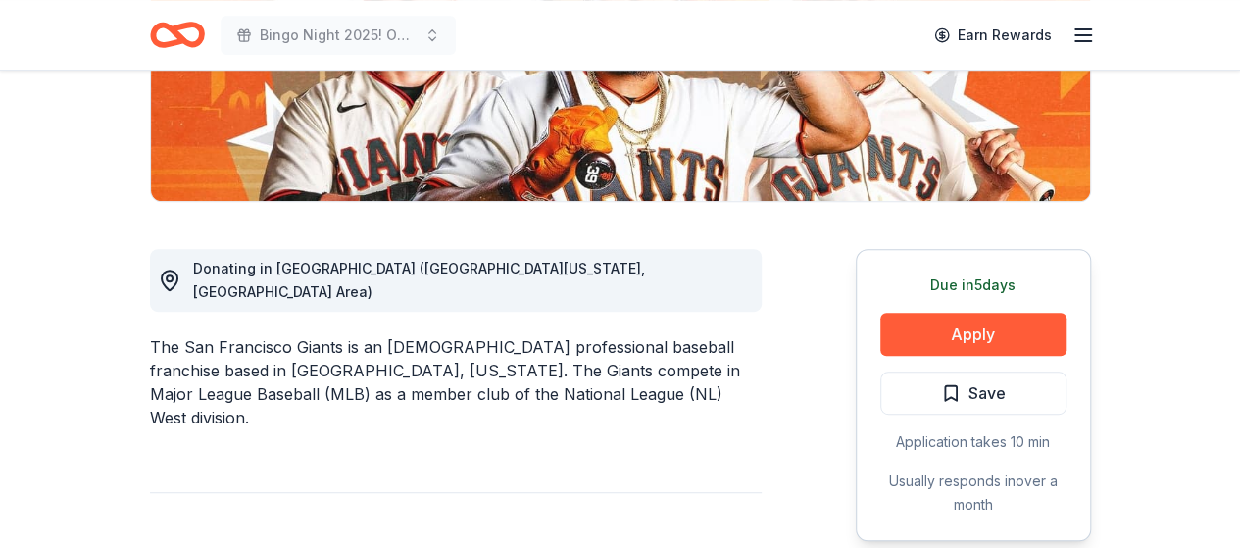
scroll to position [490, 0]
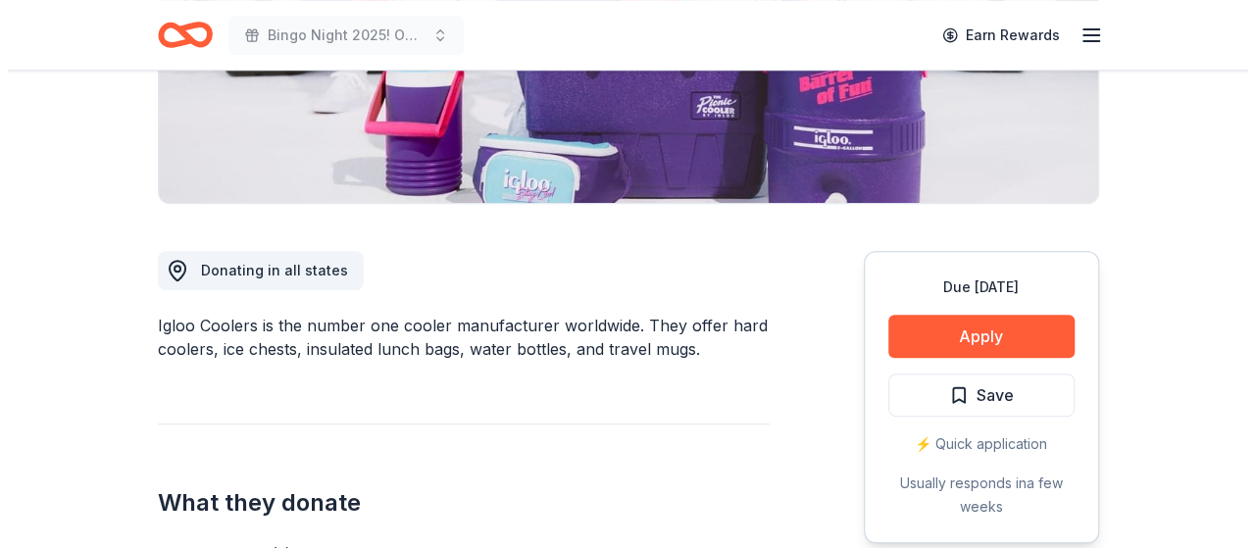
scroll to position [588, 0]
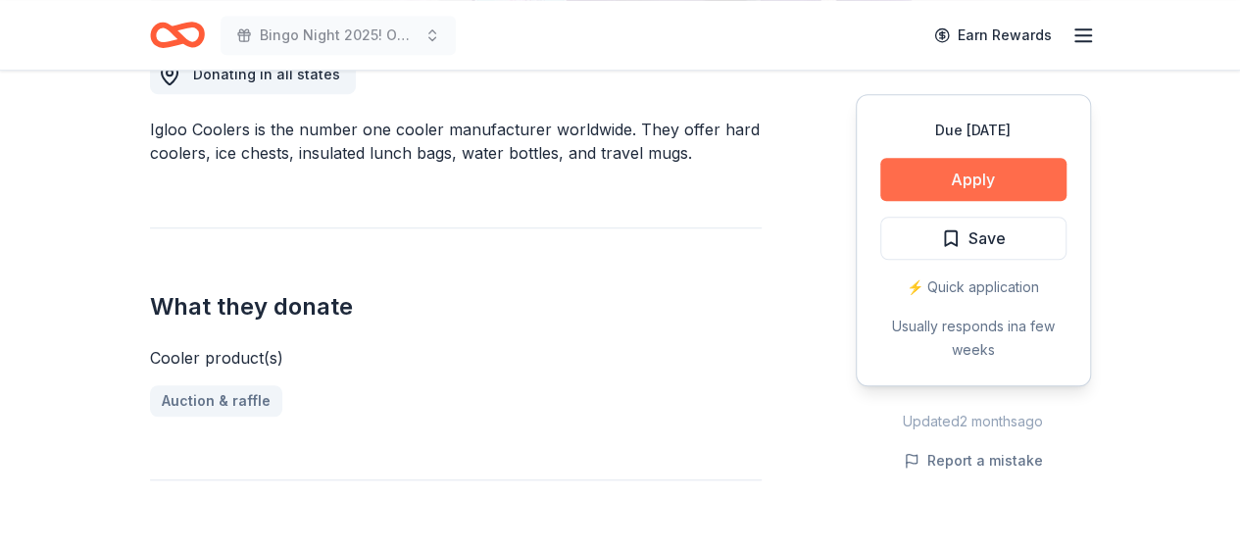
click at [958, 177] on button "Apply" at bounding box center [973, 179] width 186 height 43
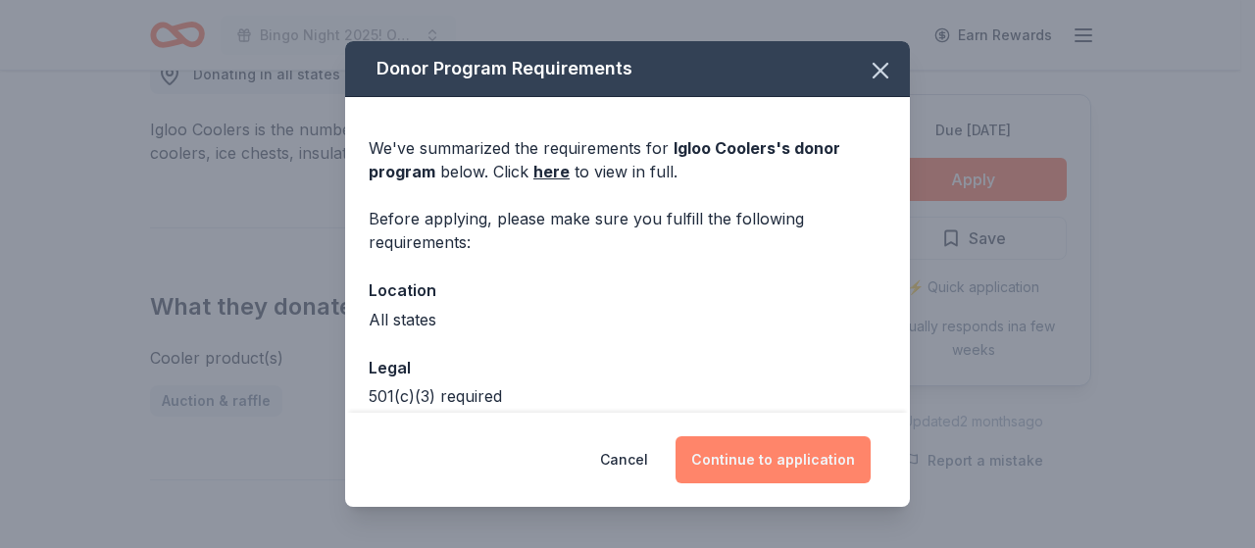
click at [746, 455] on button "Continue to application" at bounding box center [773, 459] width 195 height 47
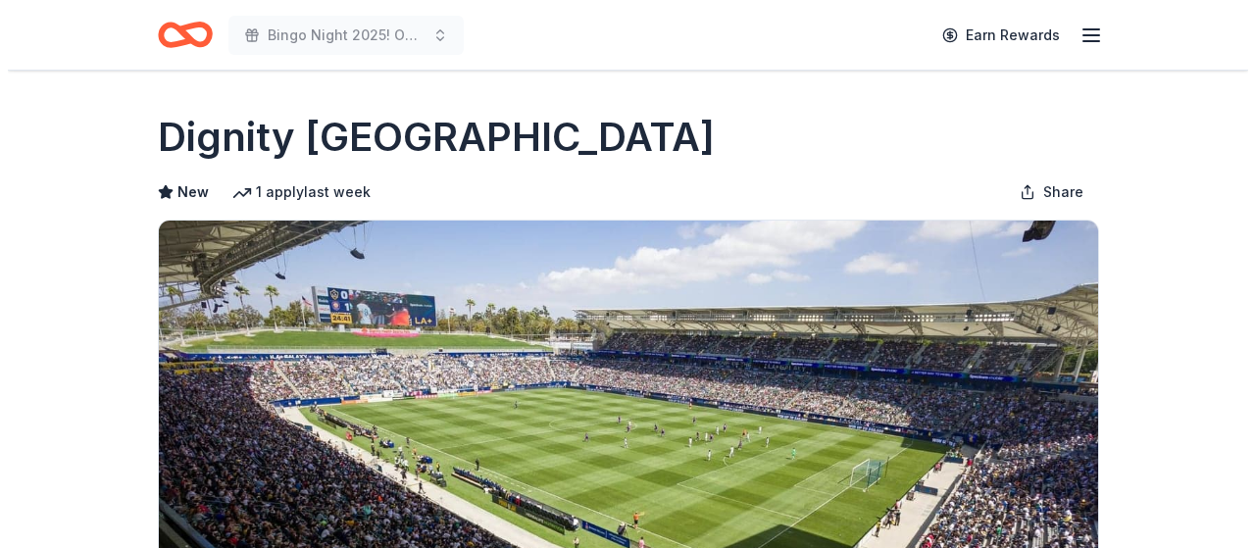
scroll to position [392, 0]
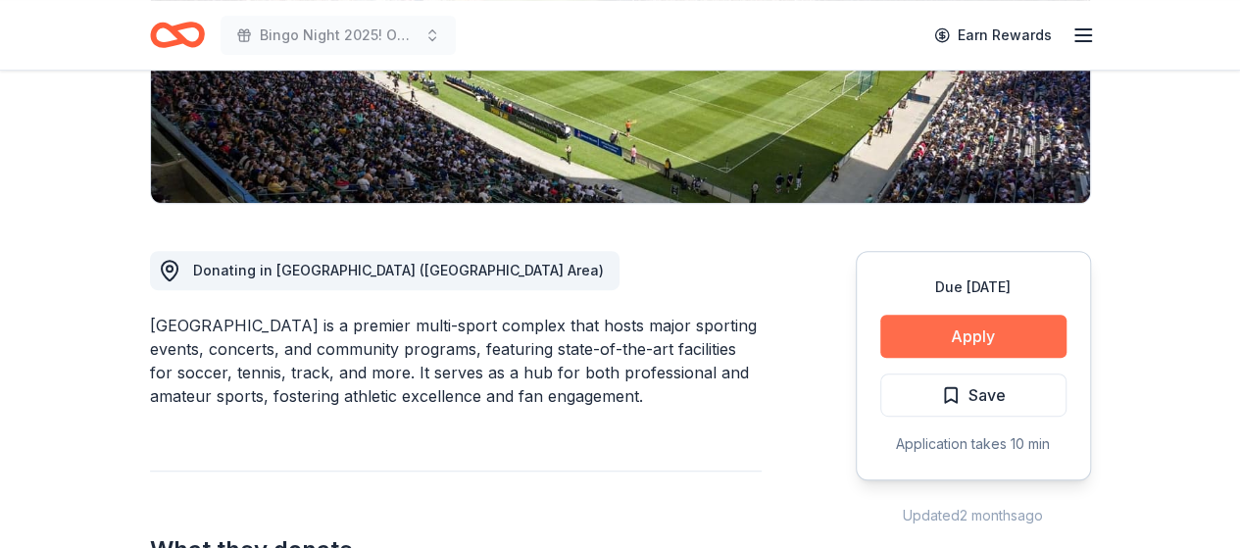
click at [987, 340] on button "Apply" at bounding box center [973, 336] width 186 height 43
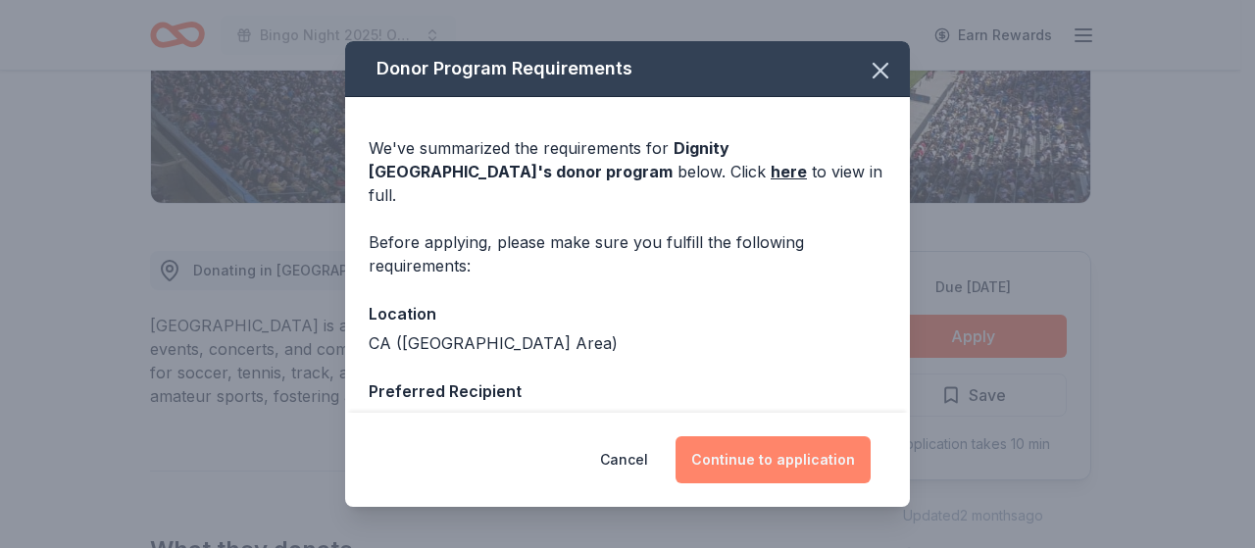
click at [761, 452] on button "Continue to application" at bounding box center [773, 459] width 195 height 47
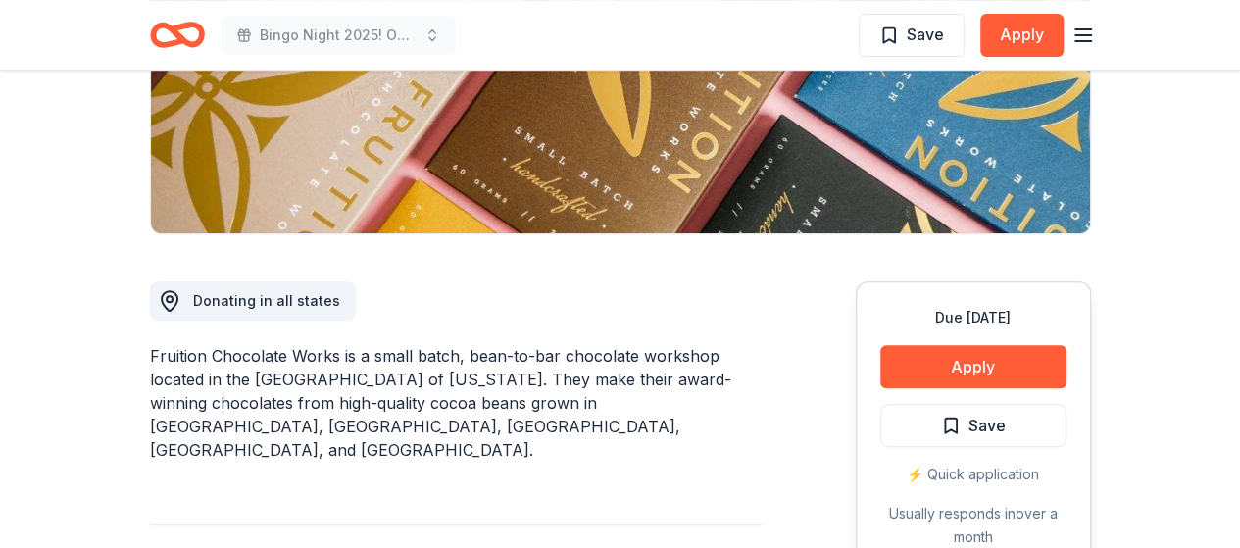
scroll to position [98, 0]
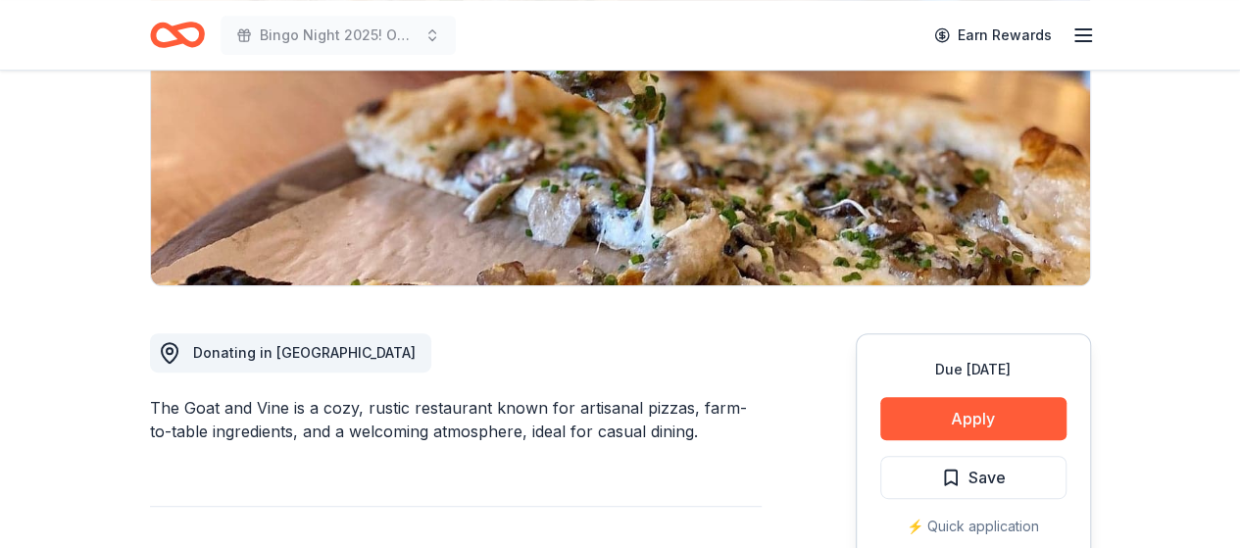
scroll to position [294, 0]
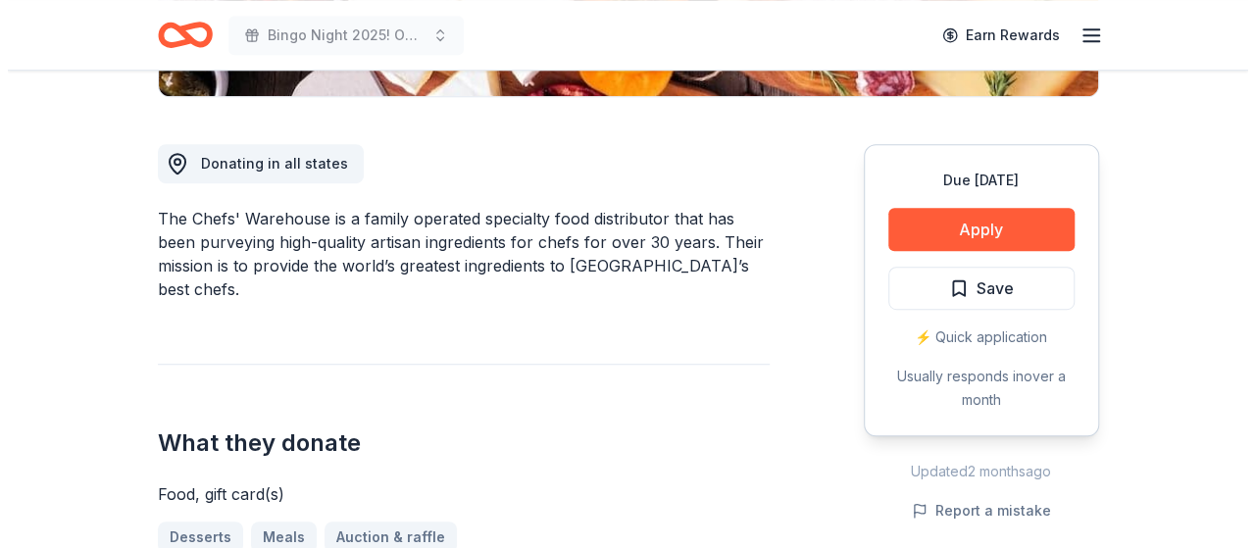
scroll to position [588, 0]
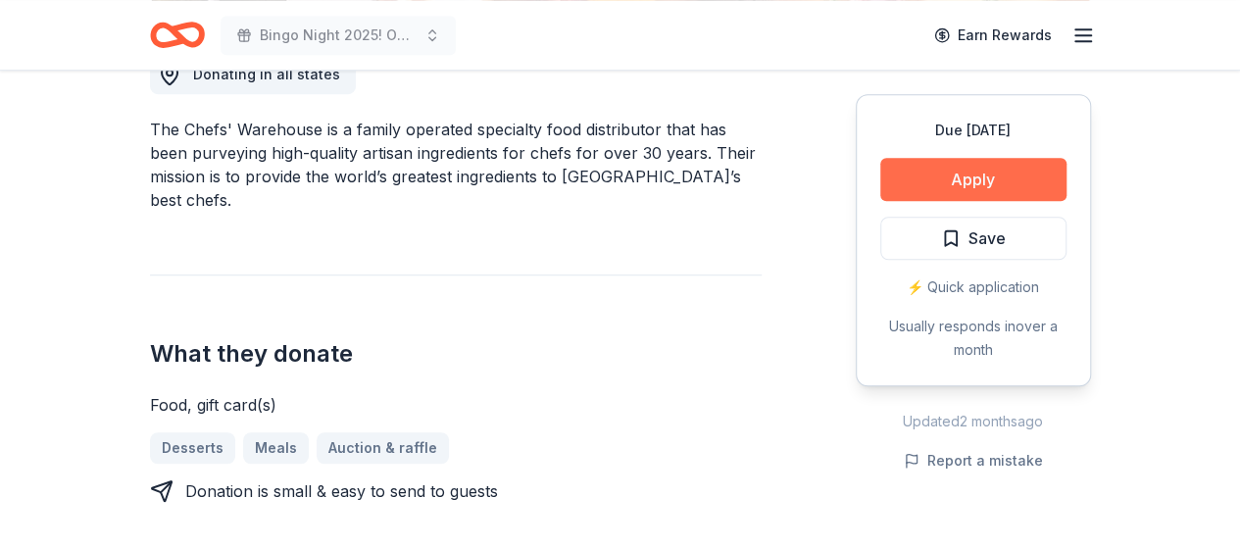
click at [967, 168] on button "Apply" at bounding box center [973, 179] width 186 height 43
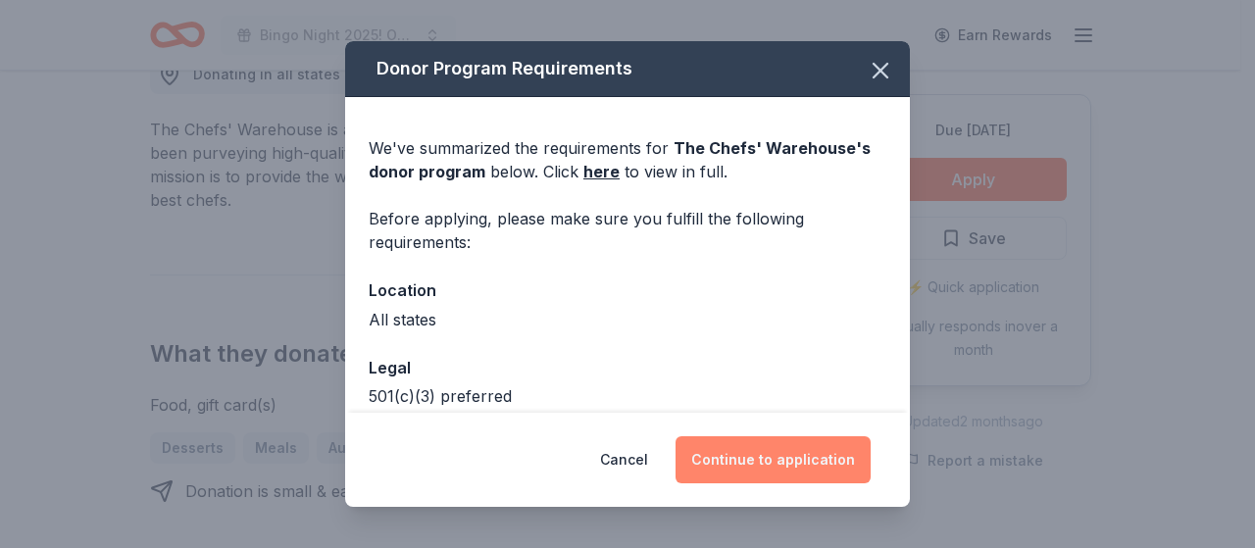
click at [775, 456] on button "Continue to application" at bounding box center [773, 459] width 195 height 47
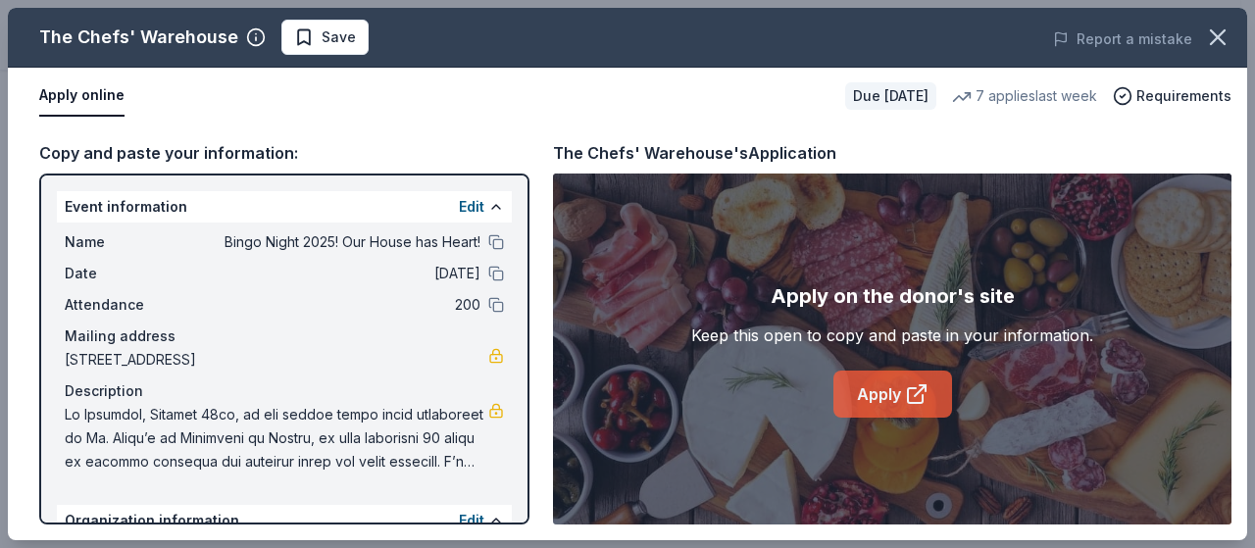
click at [892, 397] on link "Apply" at bounding box center [892, 394] width 119 height 47
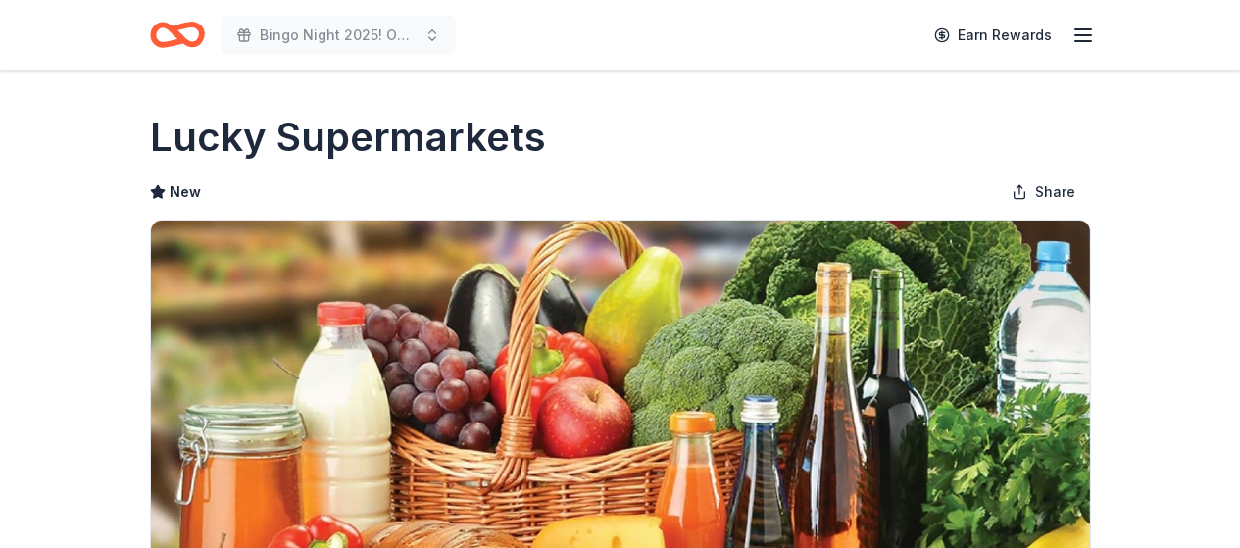
scroll to position [294, 0]
